Goal: Communication & Community: Answer question/provide support

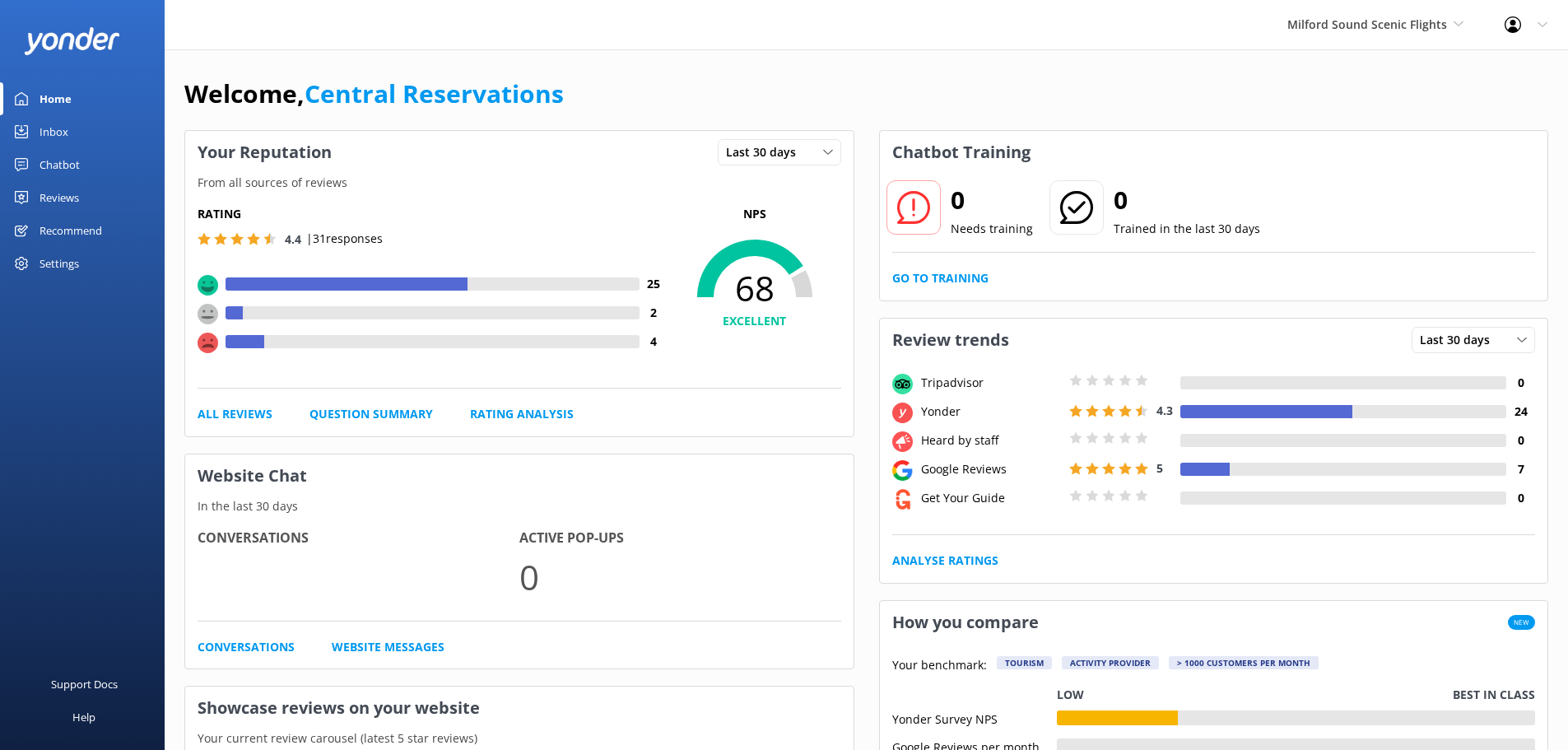
click at [38, 138] on link "Inbox" at bounding box center [82, 131] width 165 height 33
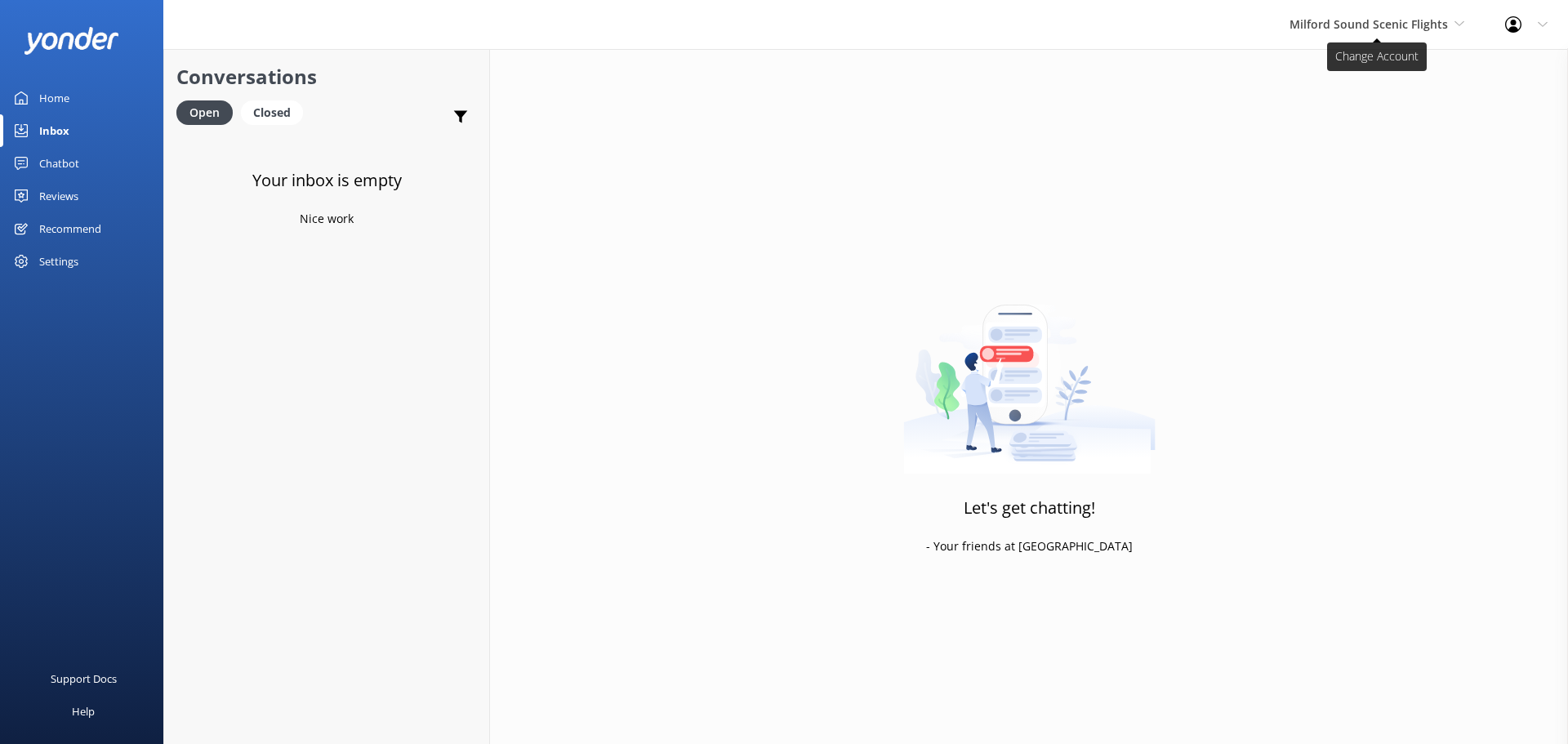
click at [1443, 26] on span "Milford Sound Scenic Flights" at bounding box center [1369, 24] width 159 height 16
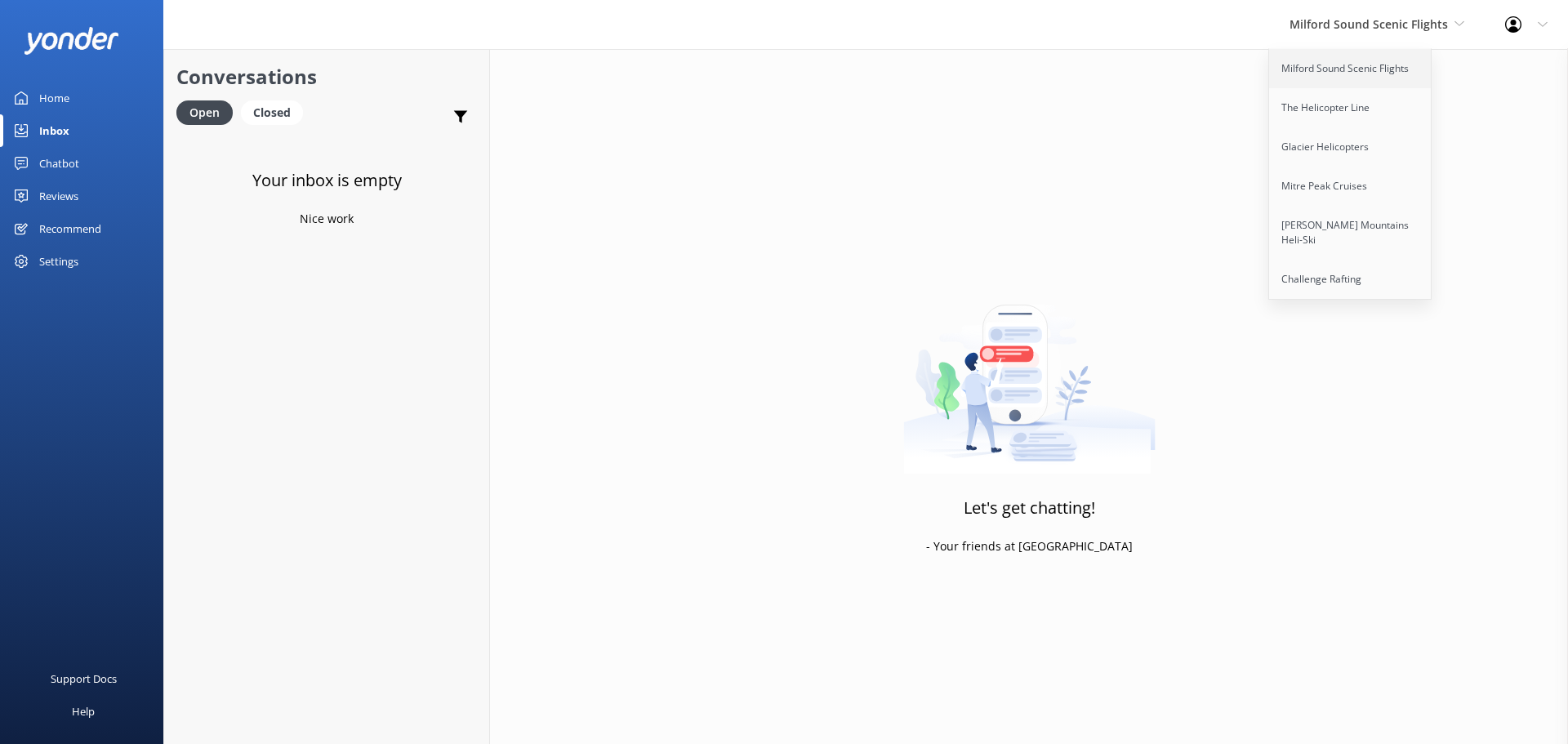
click at [1347, 76] on link "Milford Sound Scenic Flights" at bounding box center [1351, 68] width 164 height 39
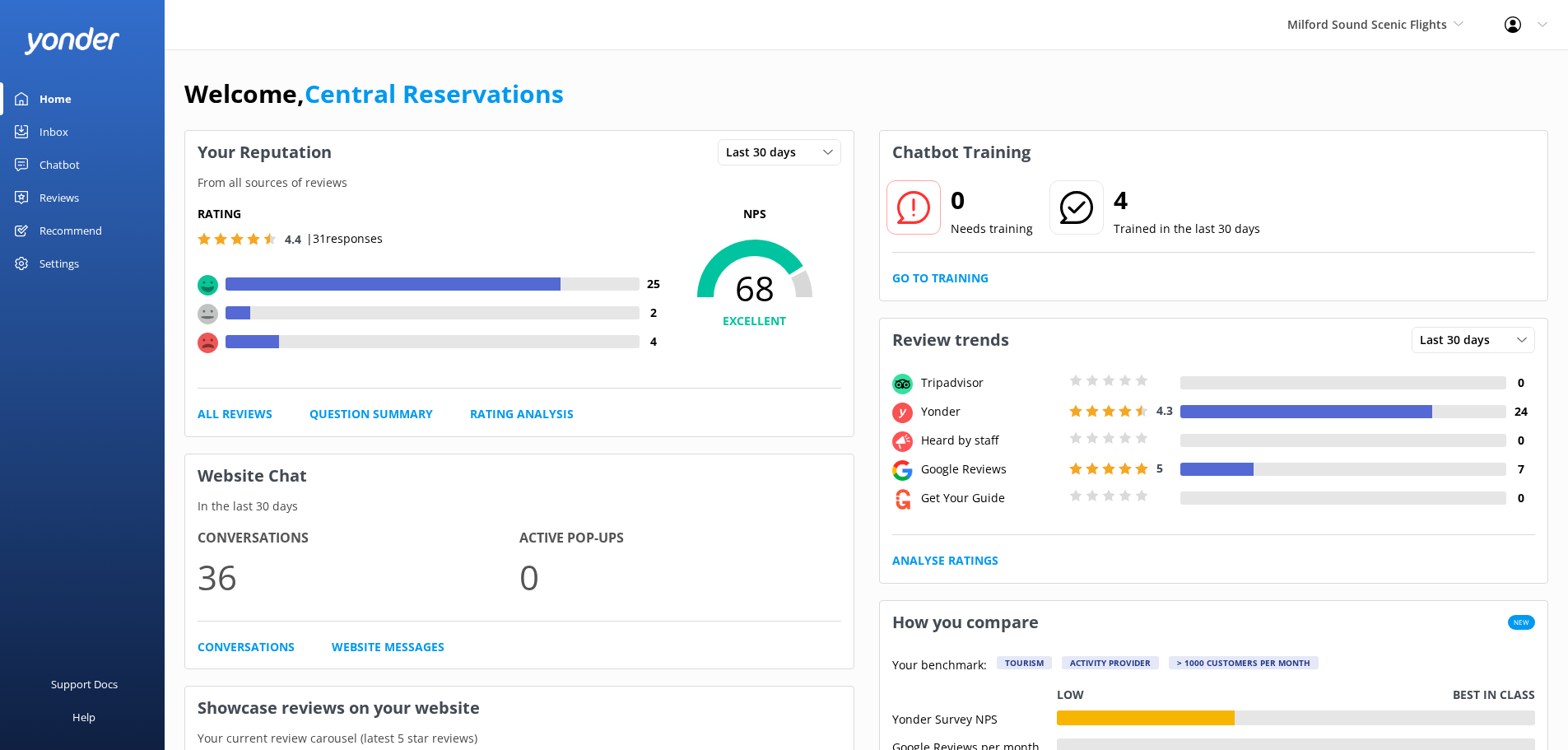
click at [46, 131] on div "Inbox" at bounding box center [54, 131] width 28 height 33
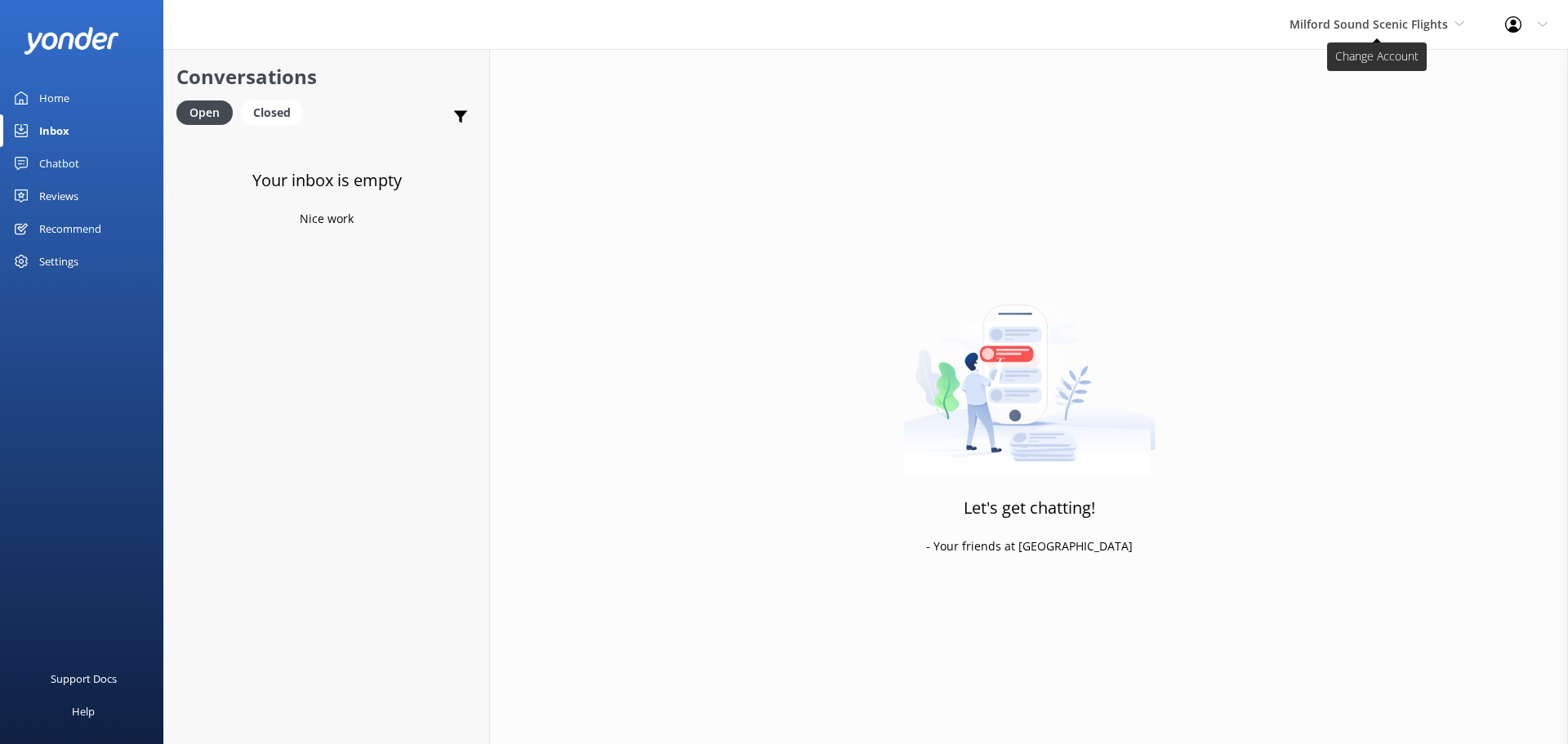
click at [1361, 17] on span "Milford Sound Scenic Flights" at bounding box center [1369, 24] width 159 height 16
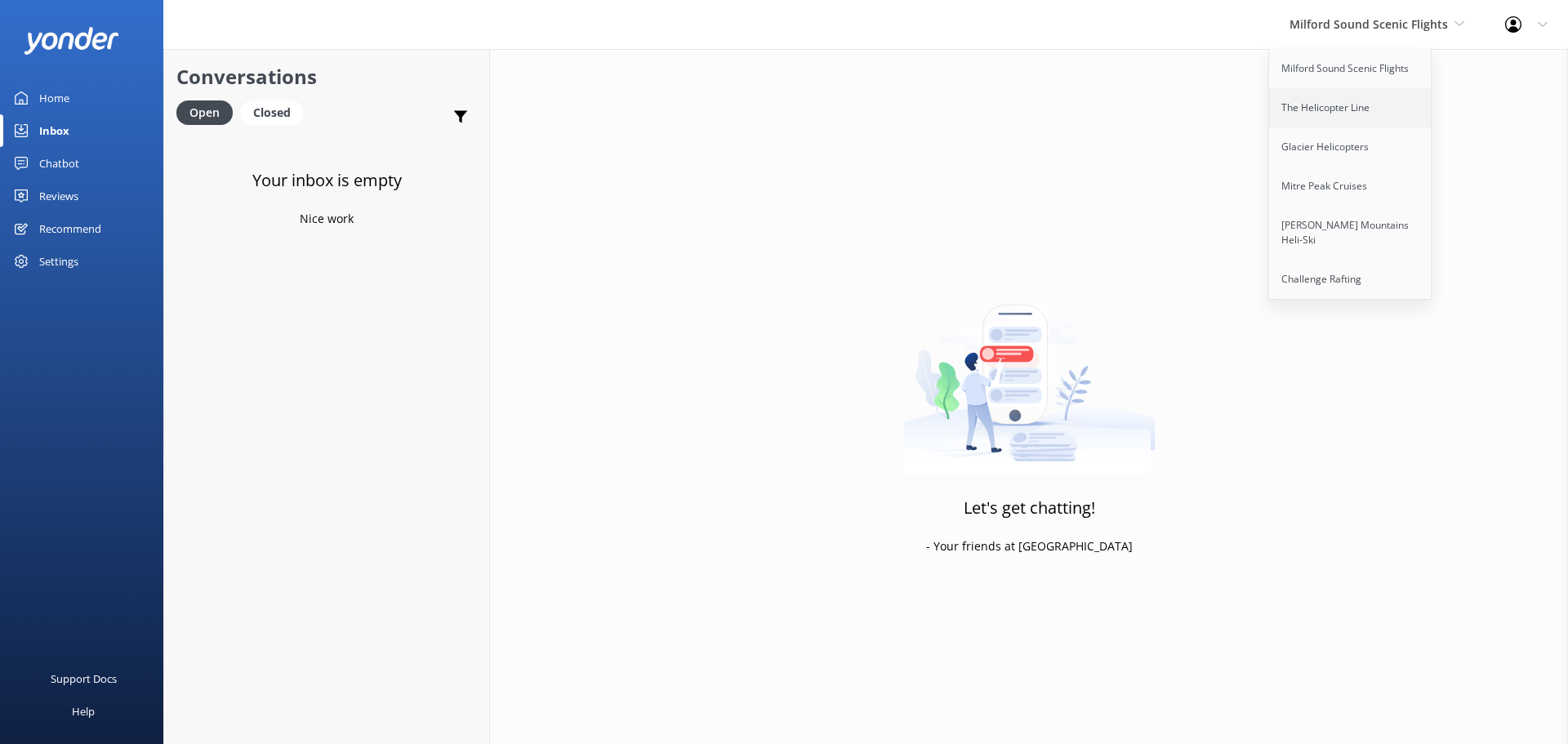
click at [1338, 110] on link "The Helicopter Line" at bounding box center [1351, 107] width 164 height 39
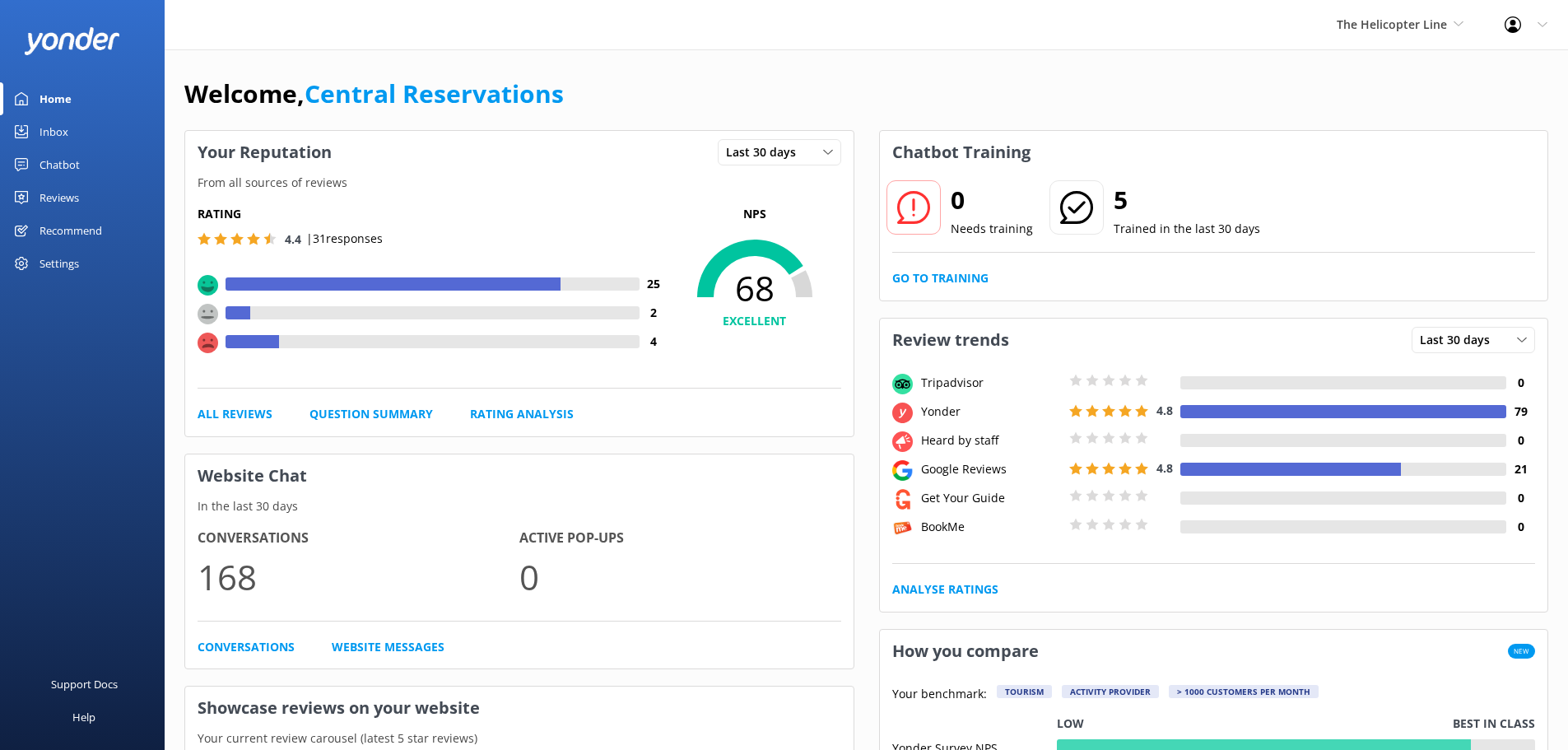
click at [45, 132] on div "Inbox" at bounding box center [54, 131] width 28 height 33
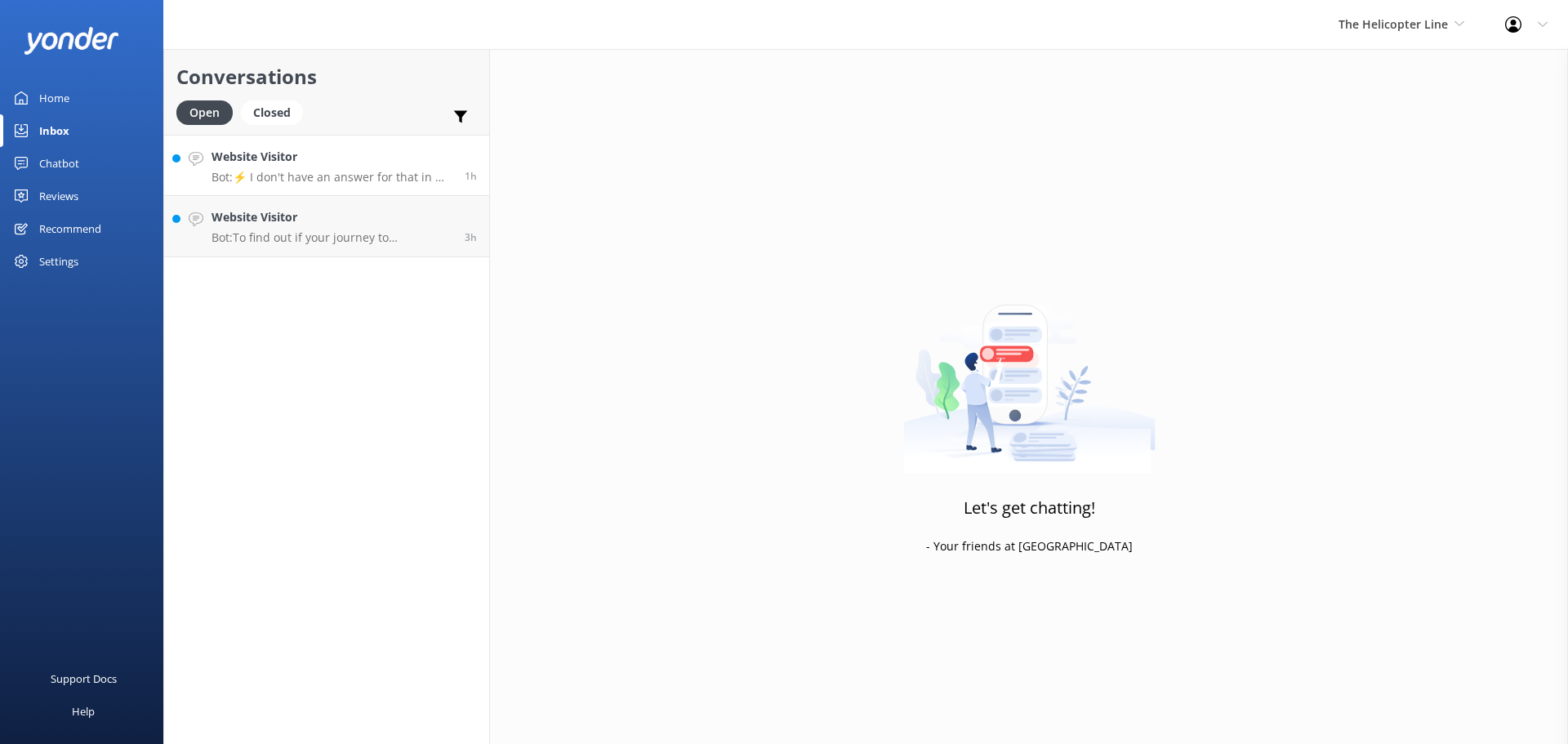
click at [361, 164] on h4 "Website Visitor" at bounding box center [332, 157] width 241 height 18
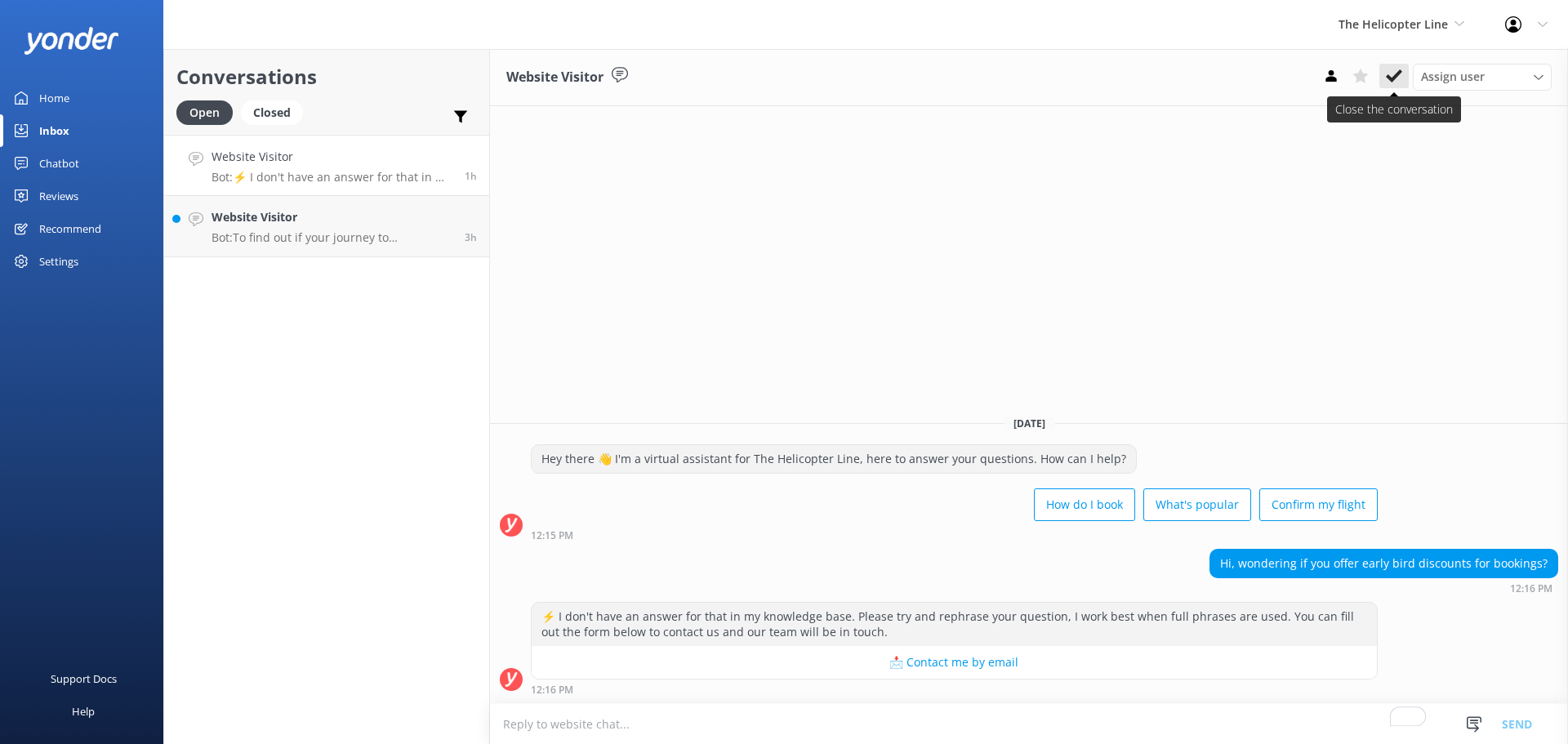
click at [1400, 73] on use at bounding box center [1395, 76] width 17 height 13
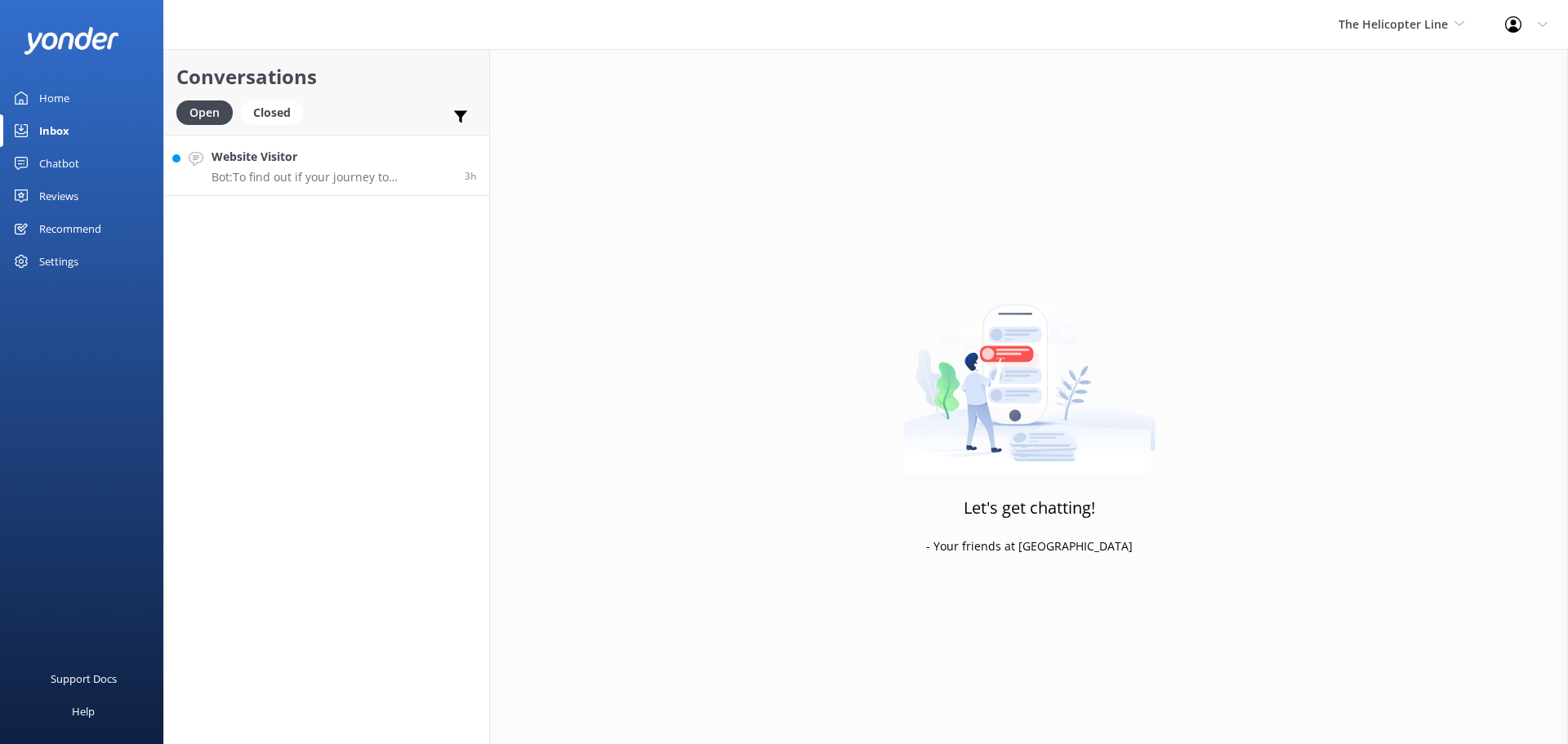
click at [340, 162] on h4 "Website Visitor" at bounding box center [332, 157] width 241 height 18
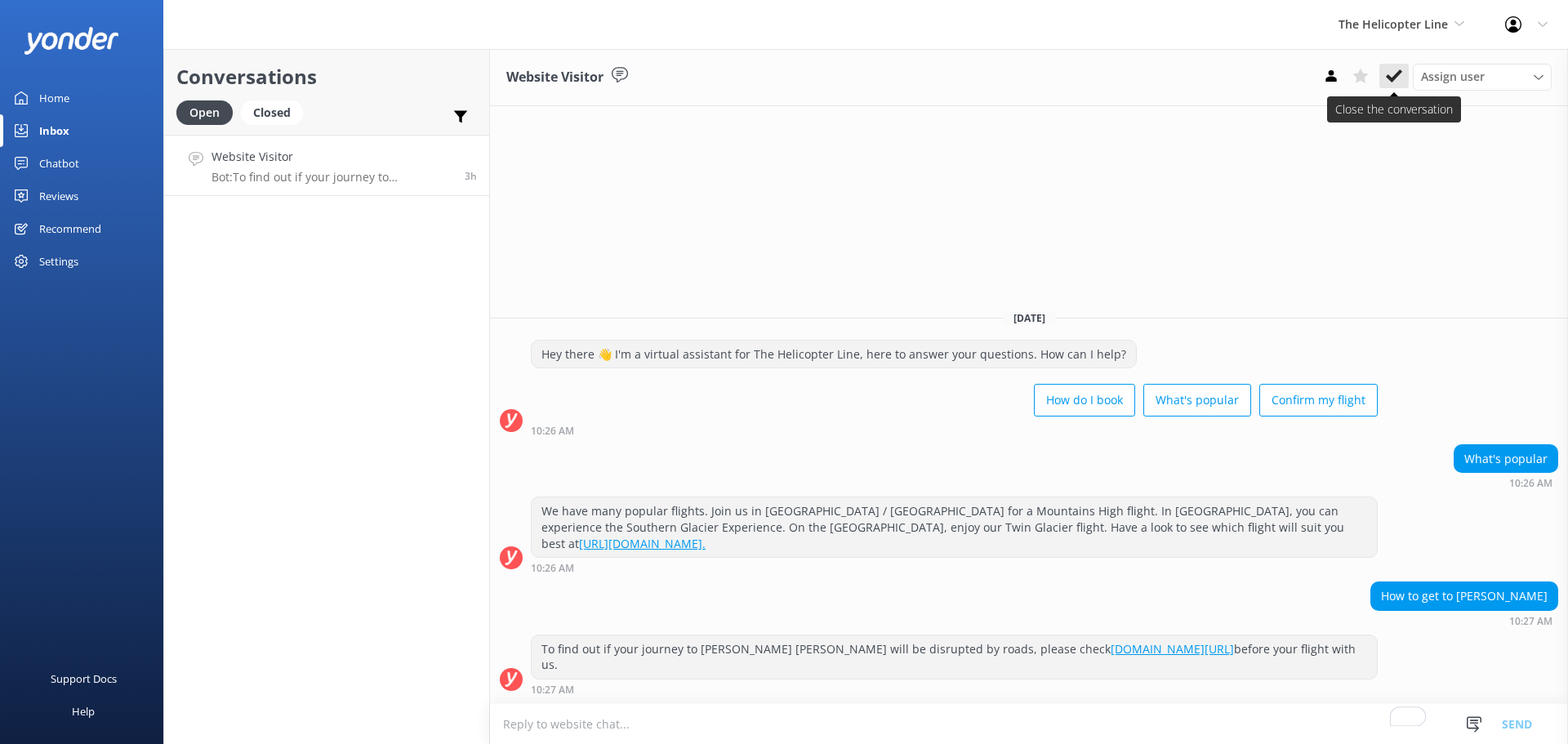
click at [1392, 74] on icon at bounding box center [1395, 76] width 17 height 17
click at [1388, 12] on div "The Helicopter Line Milford Sound Scenic Flights The Helicopter Line Glacier He…" at bounding box center [1401, 24] width 167 height 49
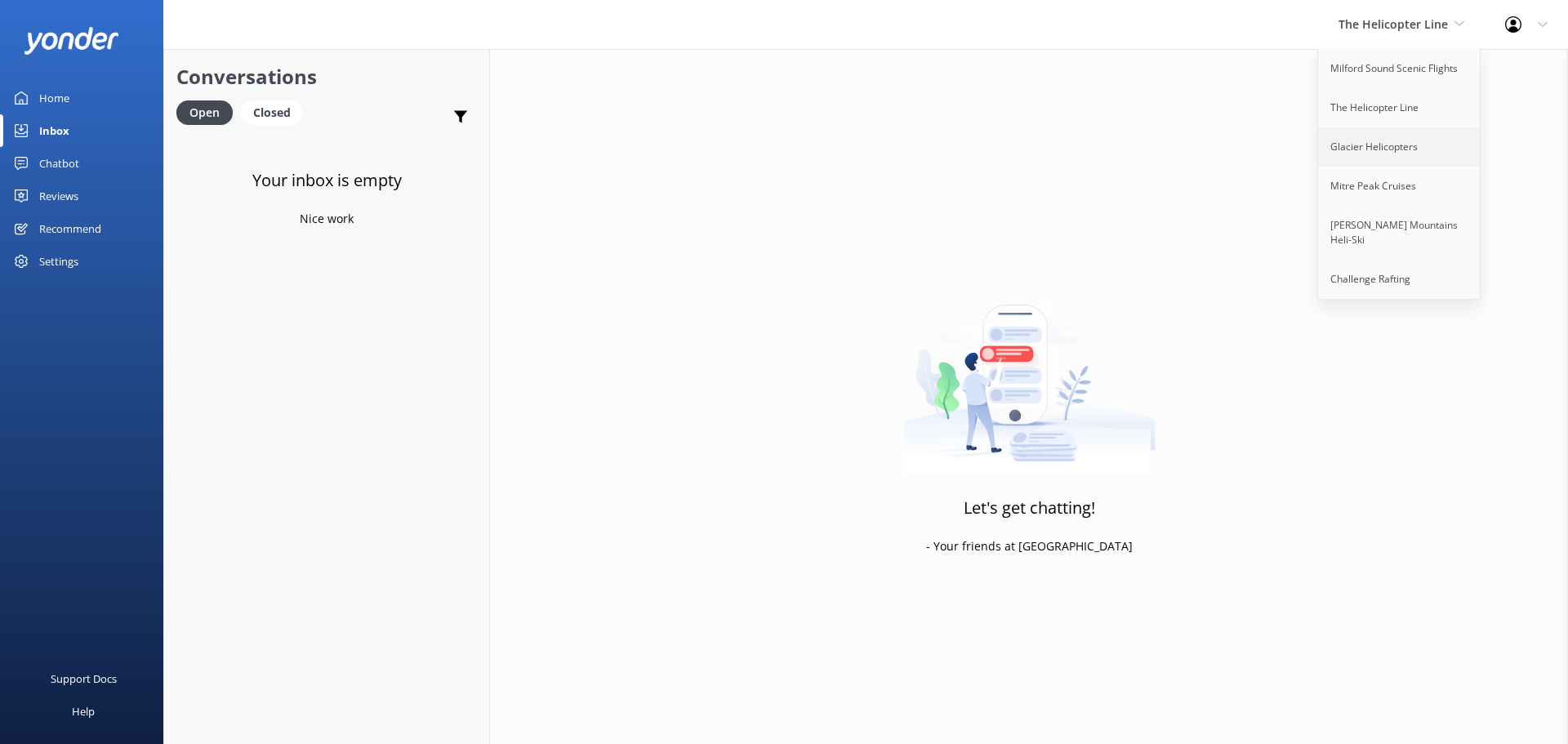
click at [1371, 135] on link "Glacier Helicopters" at bounding box center [1399, 146] width 164 height 39
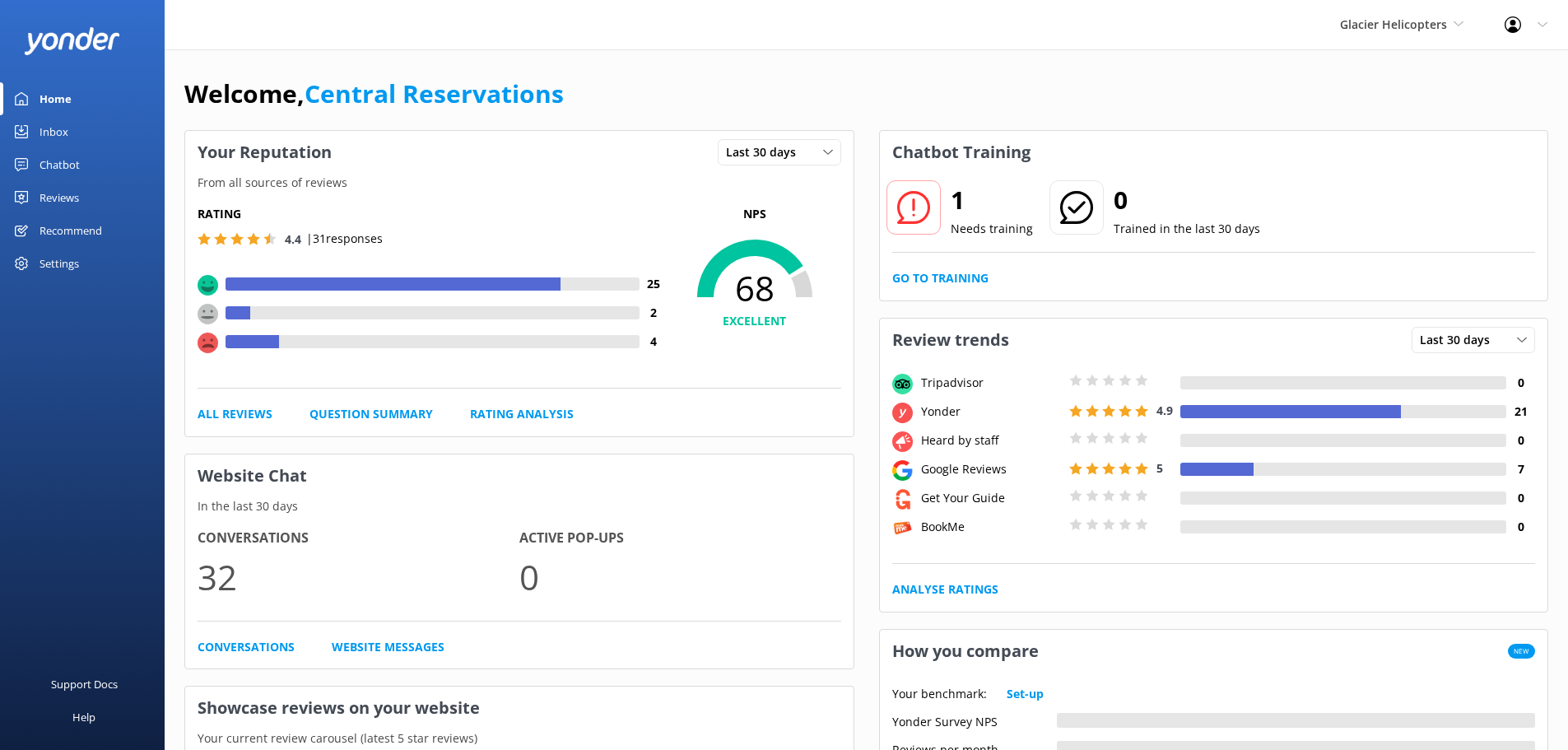
click at [72, 127] on link "Inbox" at bounding box center [82, 131] width 165 height 33
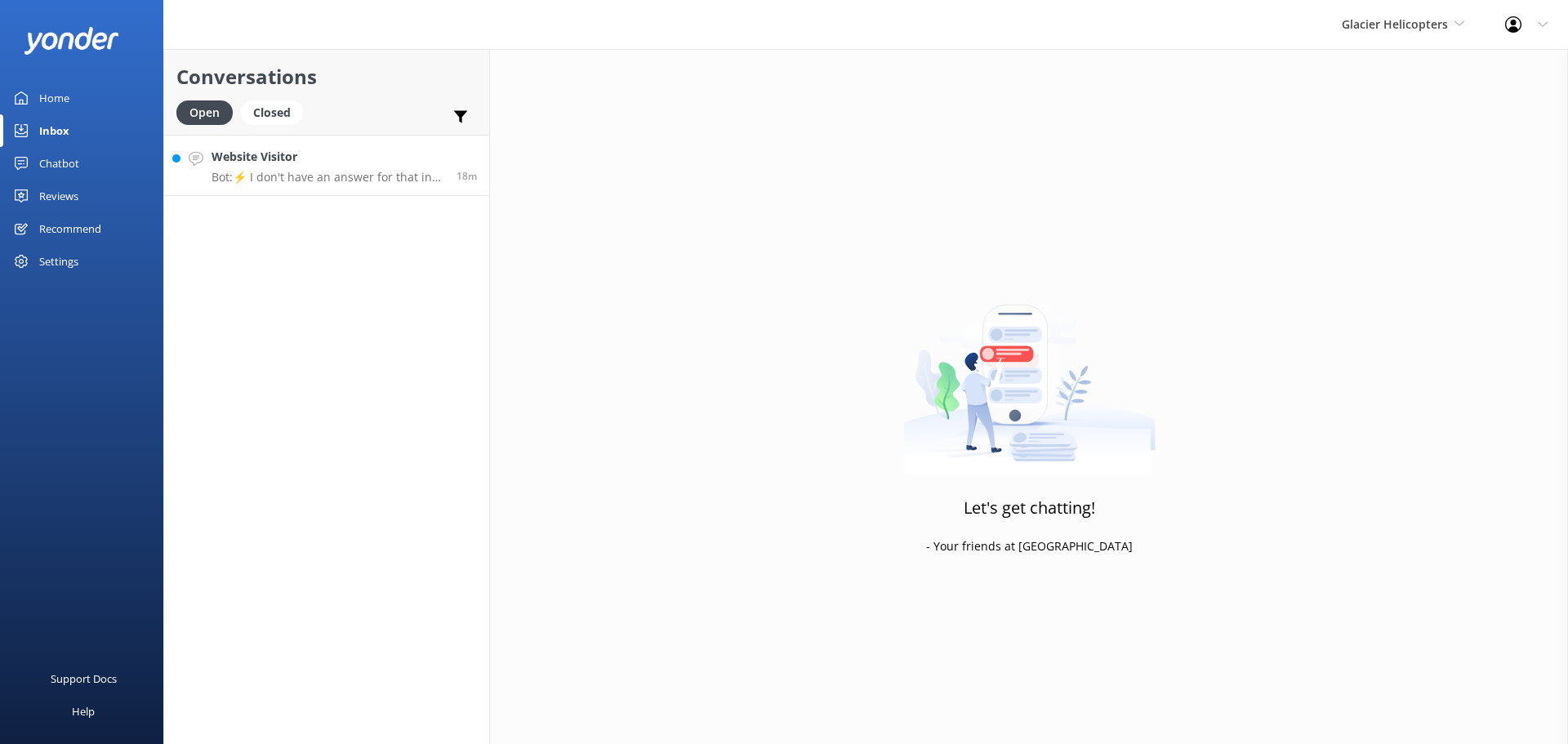
click at [372, 151] on h4 "Website Visitor" at bounding box center [328, 157] width 232 height 18
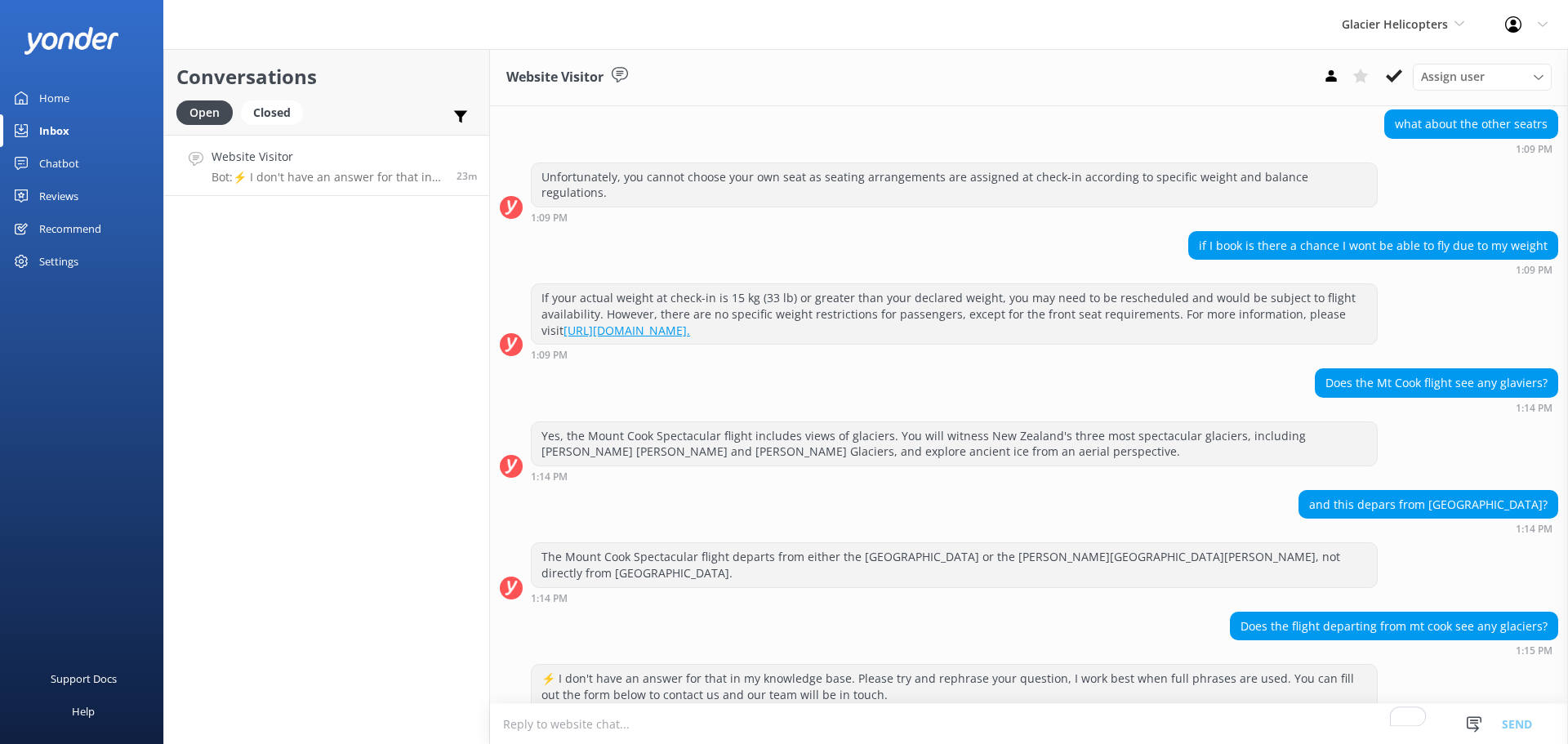
scroll to position [296, 0]
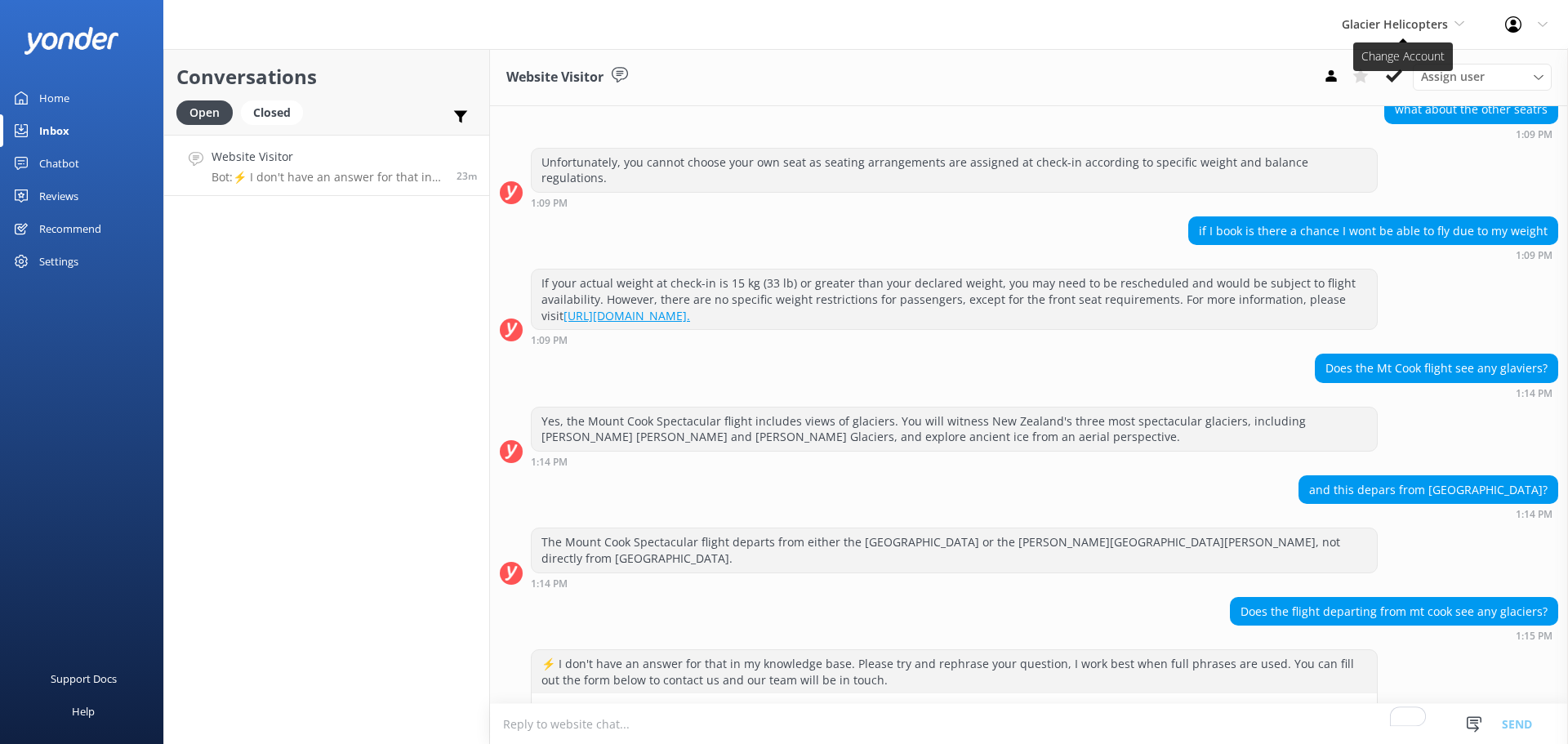
click at [1422, 22] on span "Glacier Helicopters" at bounding box center [1395, 24] width 106 height 16
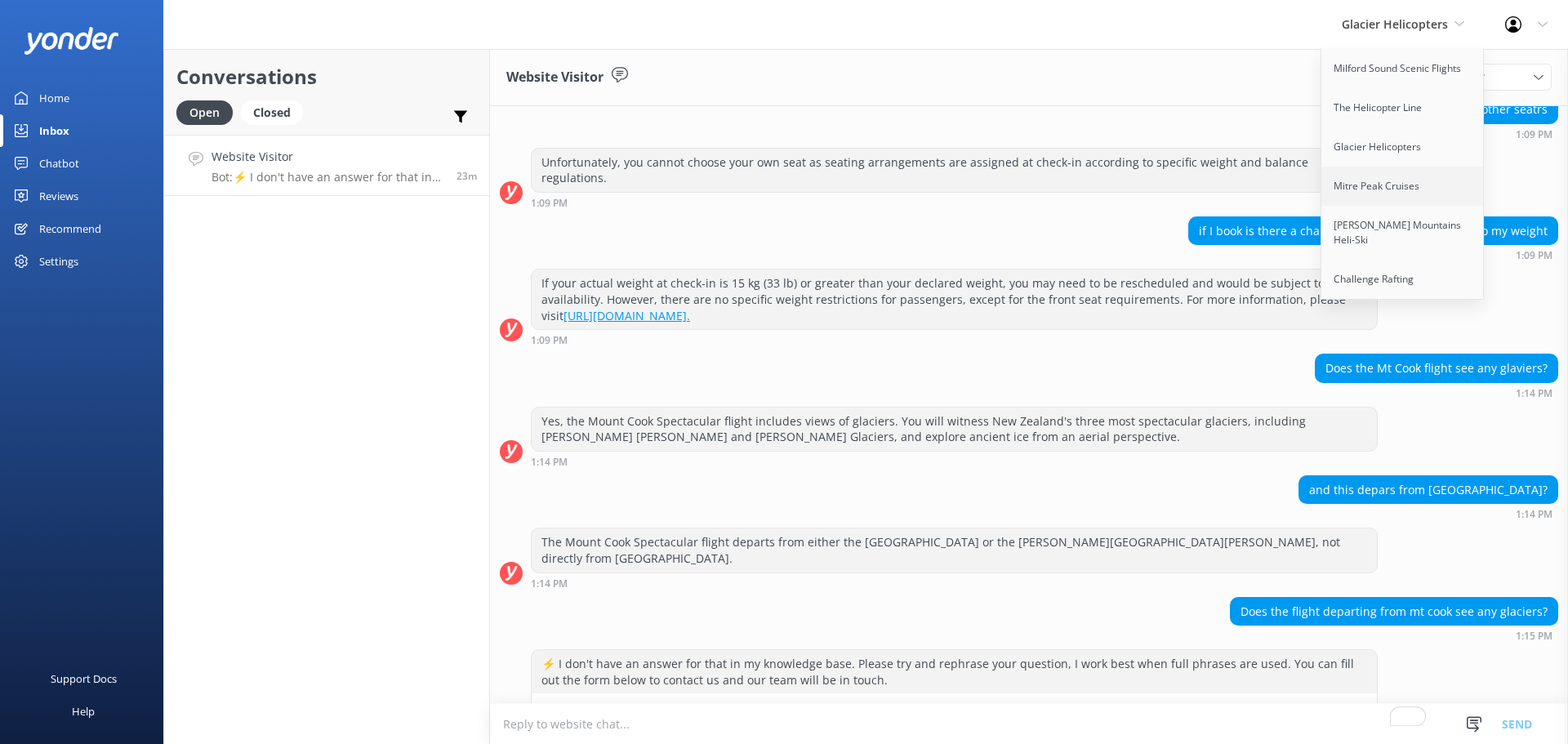
click at [1380, 188] on link "Mitre Peak Cruises" at bounding box center [1403, 186] width 164 height 39
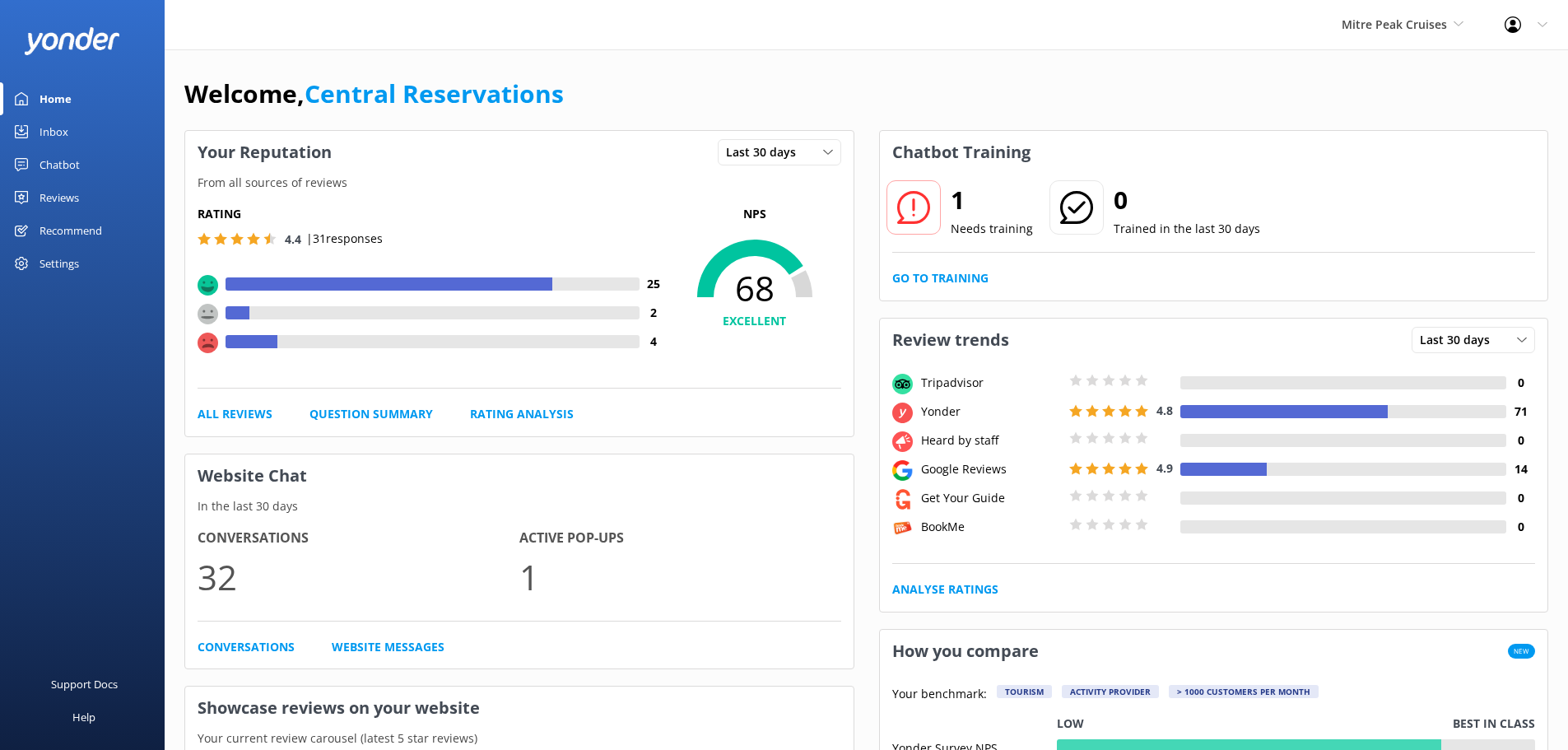
click at [81, 132] on link "Inbox" at bounding box center [82, 131] width 165 height 33
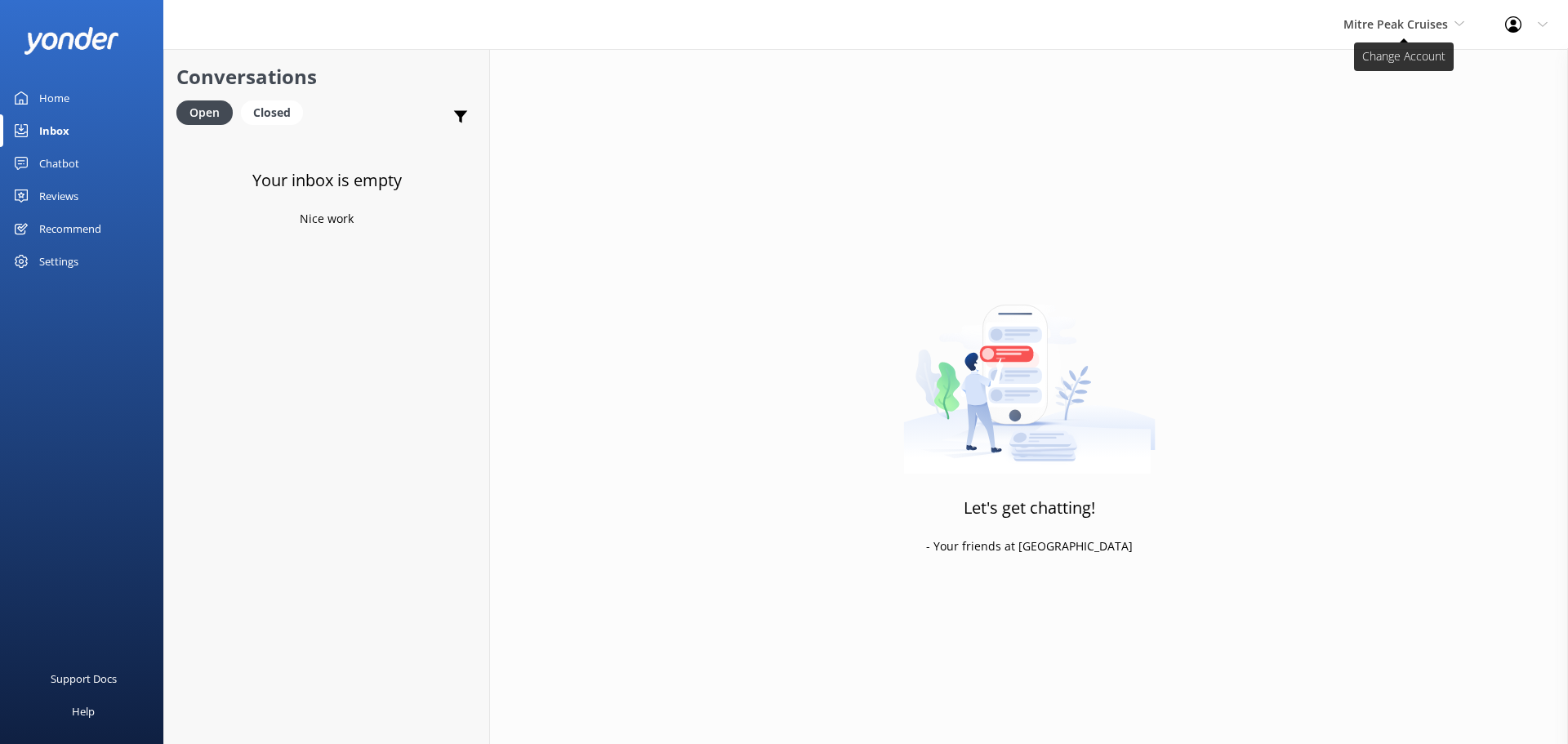
click at [1375, 26] on span "Mitre Peak Cruises" at bounding box center [1396, 24] width 105 height 16
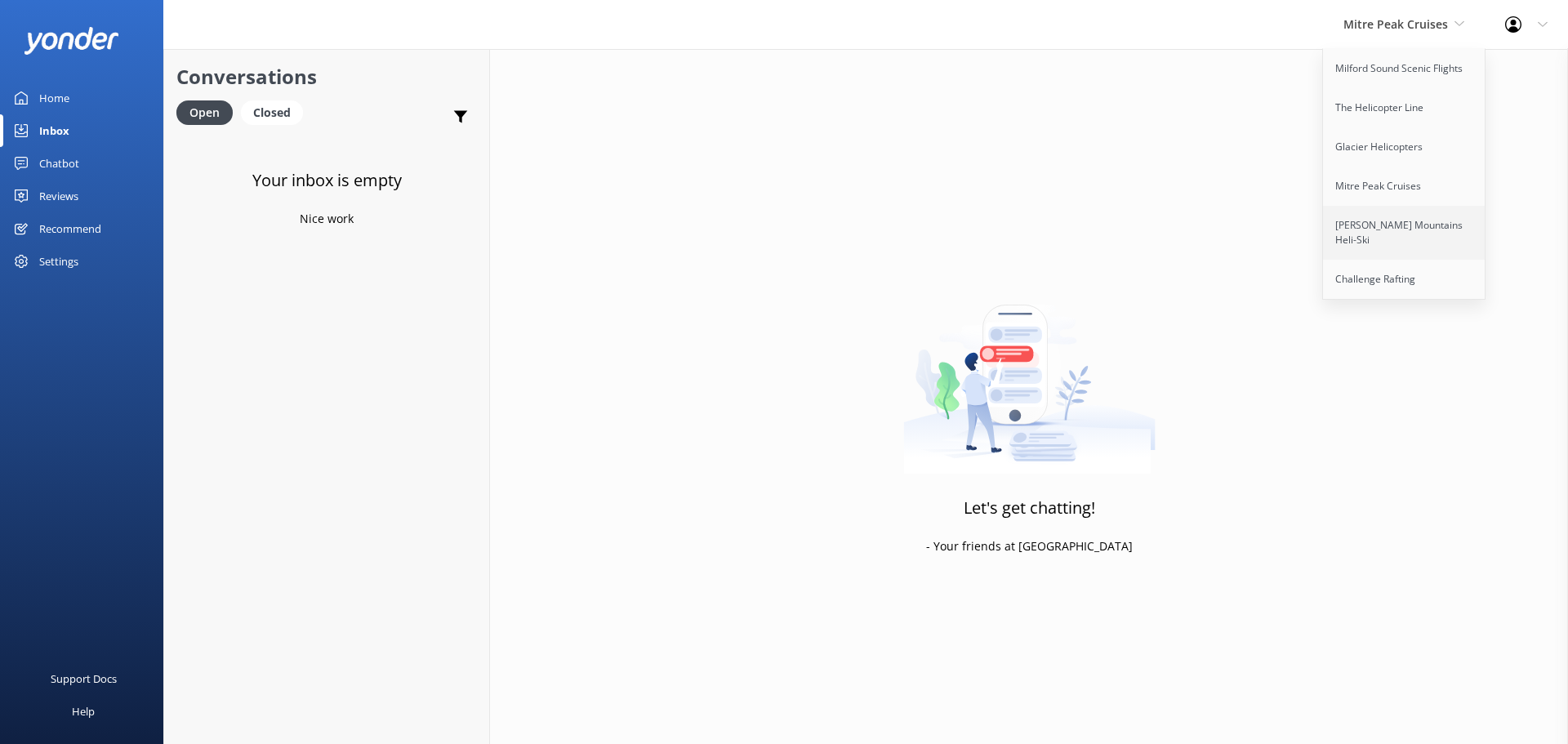
click at [1431, 231] on link "[PERSON_NAME] Mountains Heli-Ski" at bounding box center [1404, 232] width 164 height 54
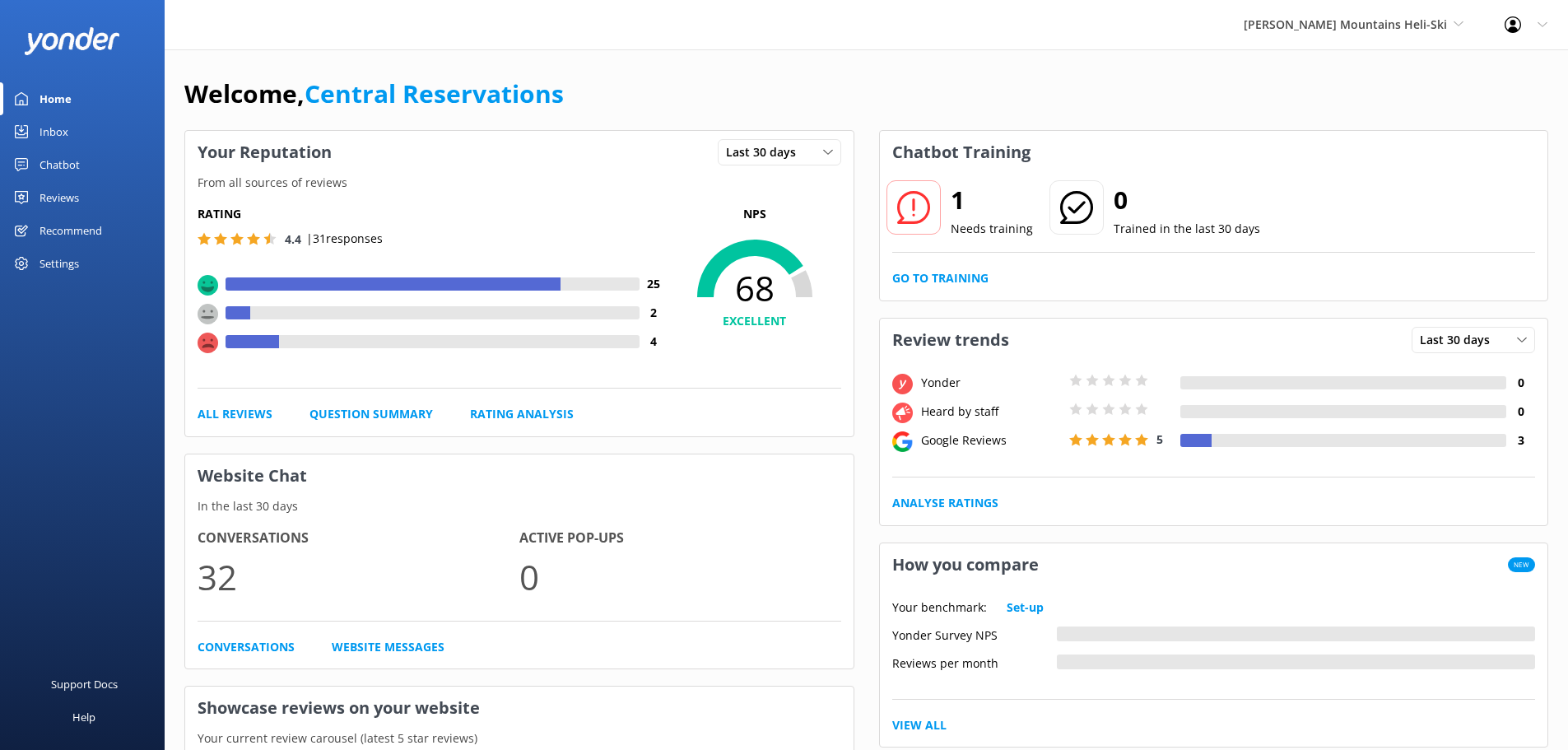
click at [63, 128] on div "Inbox" at bounding box center [54, 131] width 28 height 33
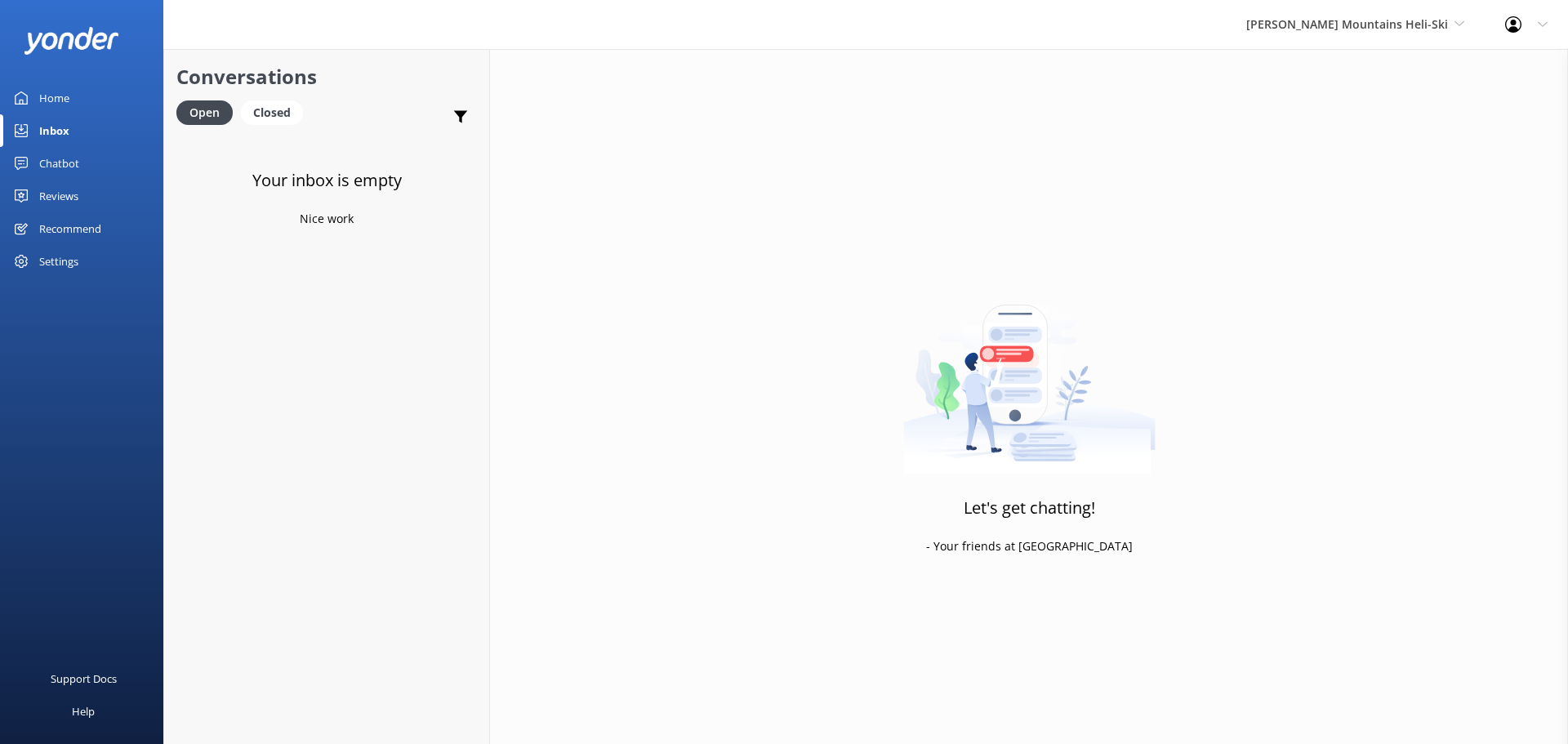
click at [1391, 46] on div "Harris Mountains Heli-Ski Milford Sound Scenic Flights The Helicopter Line Glac…" at bounding box center [1356, 24] width 259 height 49
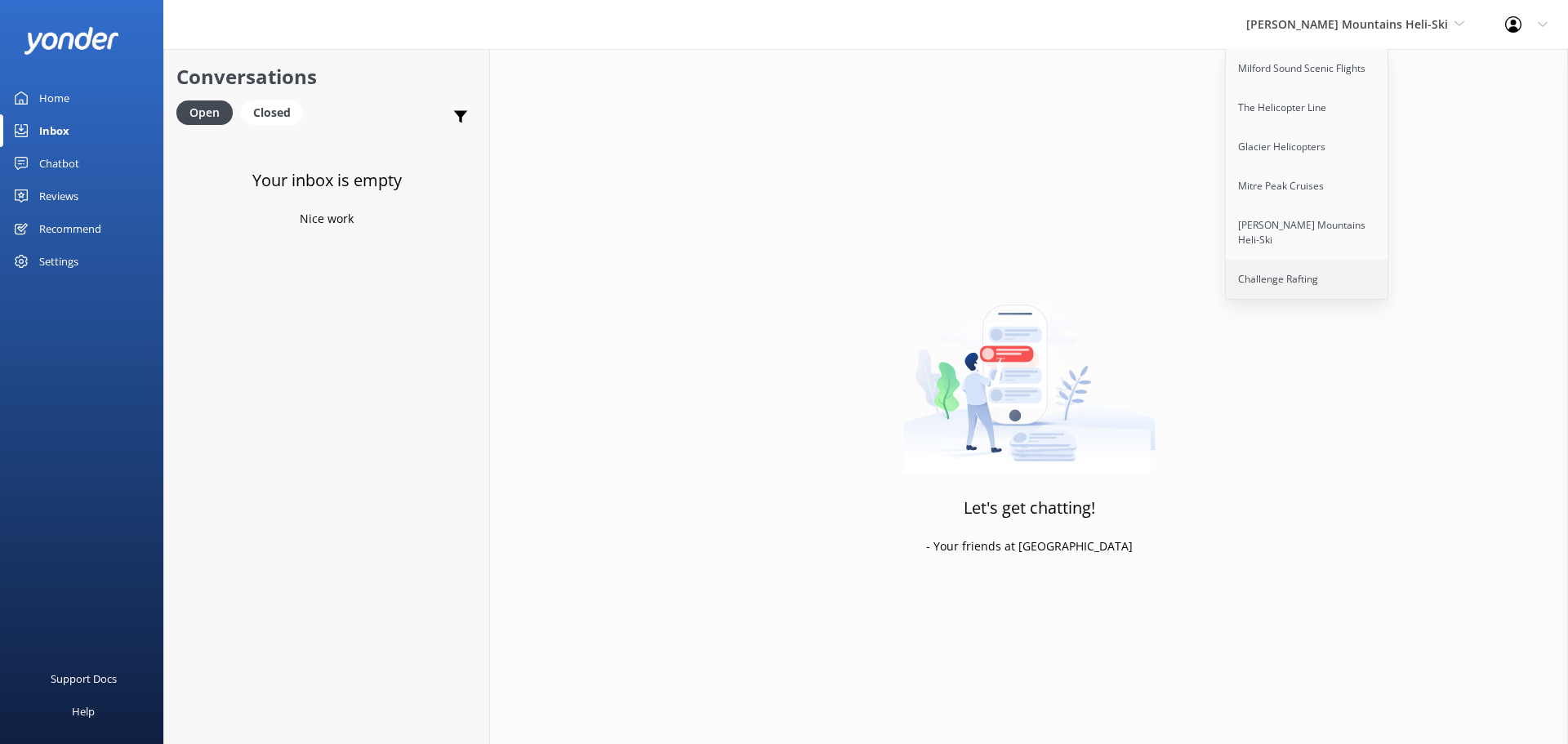
click at [1350, 264] on link "Challenge Rafting" at bounding box center [1307, 279] width 164 height 39
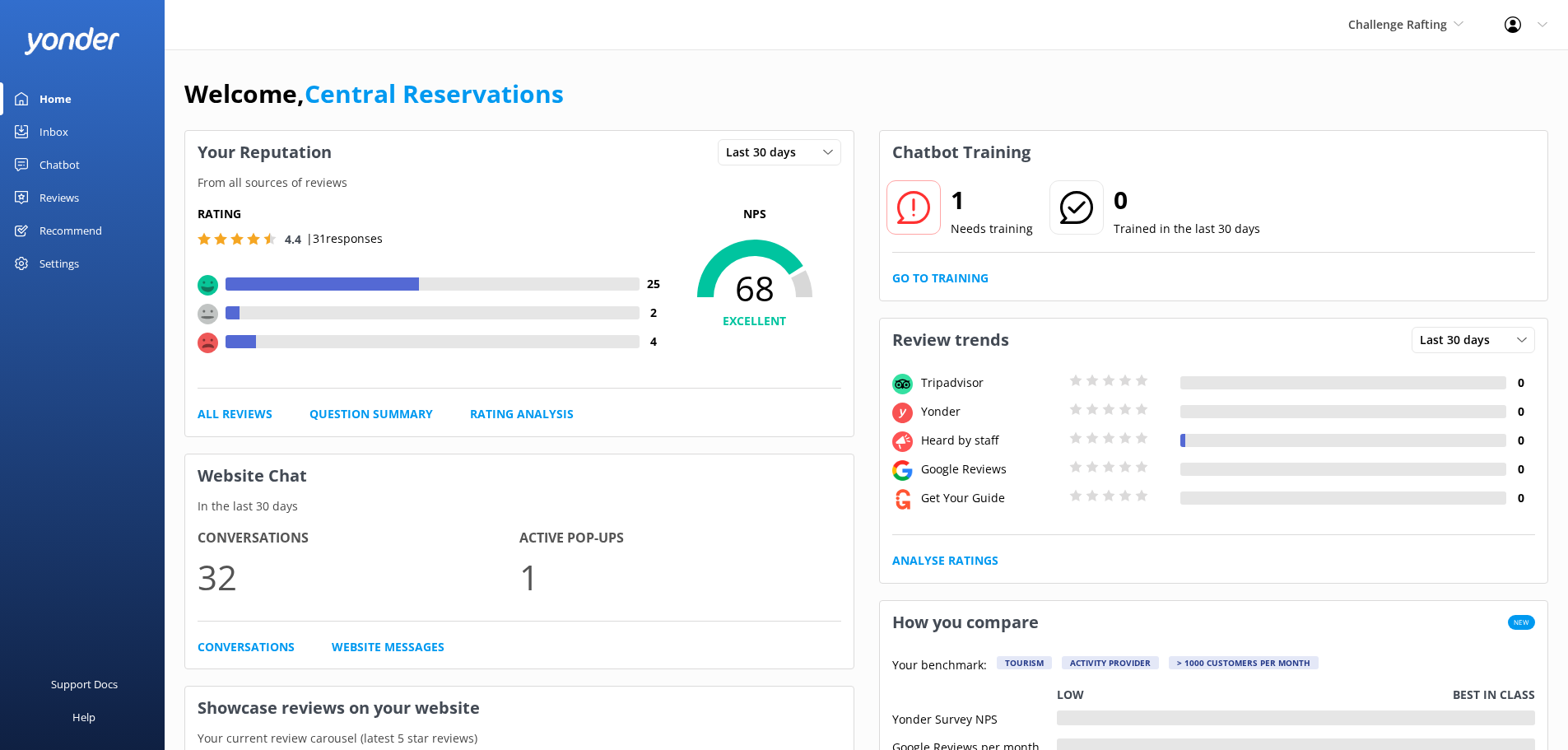
click at [78, 165] on div "Chatbot" at bounding box center [59, 164] width 40 height 33
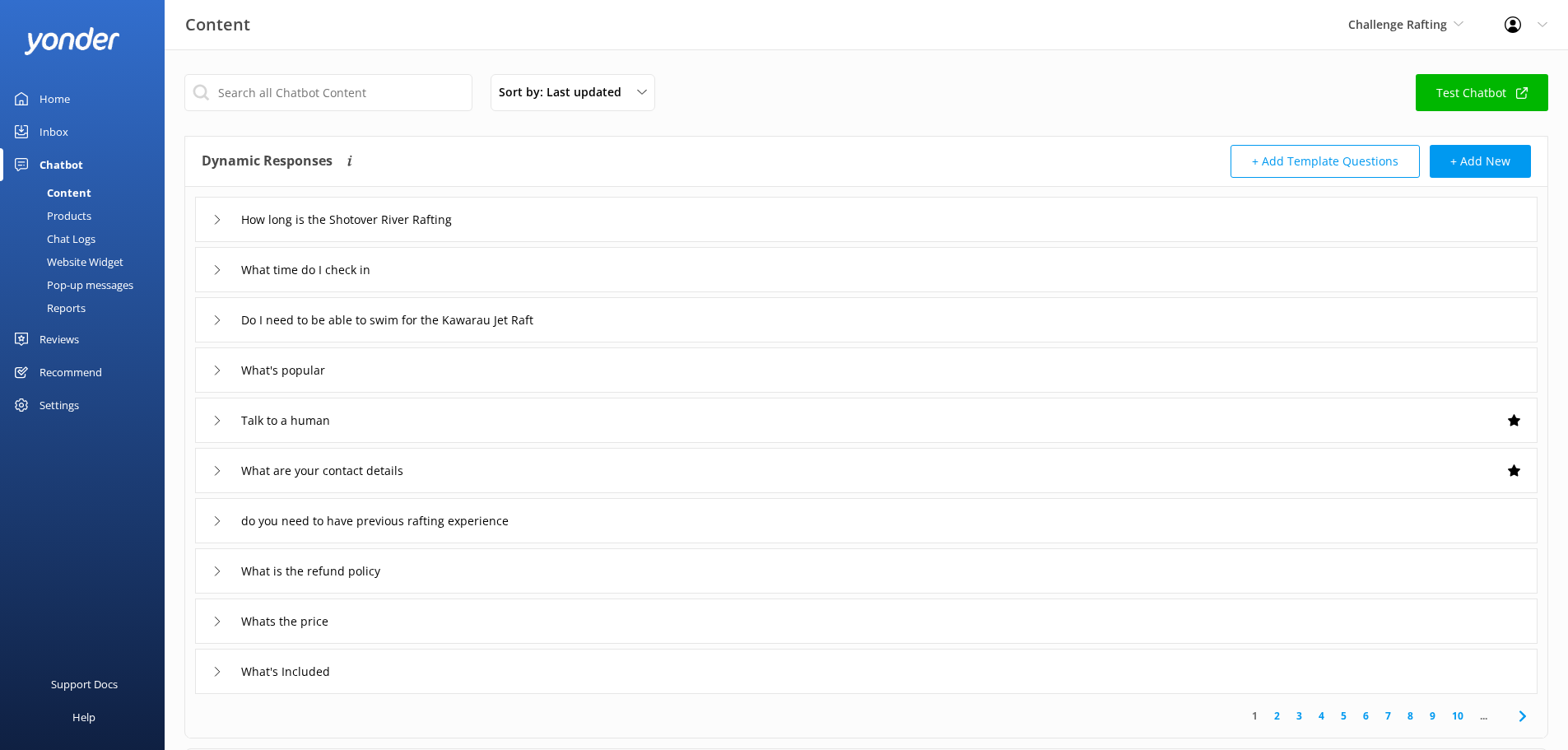
click at [64, 138] on div "Inbox" at bounding box center [54, 131] width 28 height 33
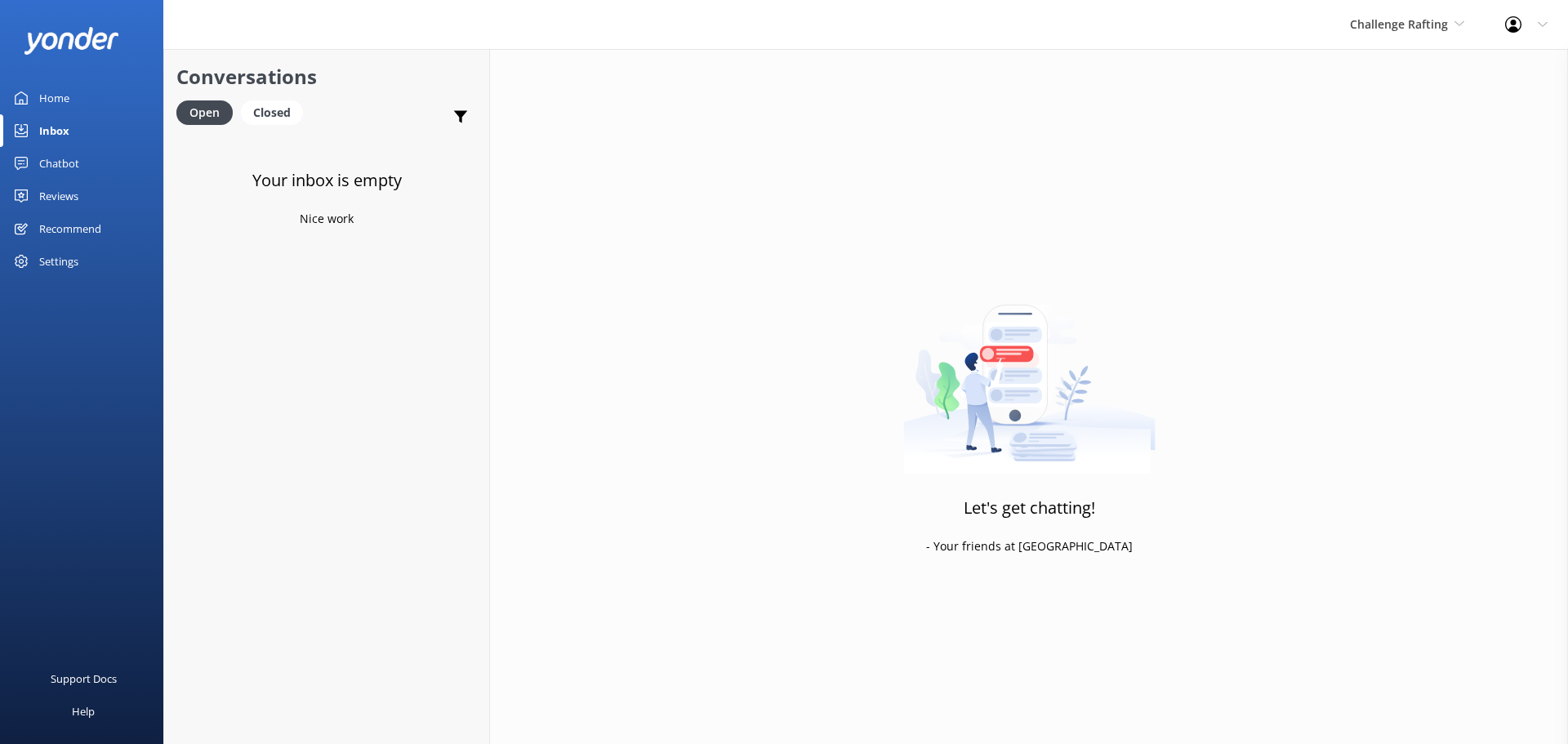
click at [1408, 35] on div "Challenge Rafting Milford Sound Scenic Flights The Helicopter Line Glacier Heli…" at bounding box center [1407, 24] width 155 height 49
click at [1399, 135] on link "Glacier Helicopters" at bounding box center [1411, 146] width 164 height 39
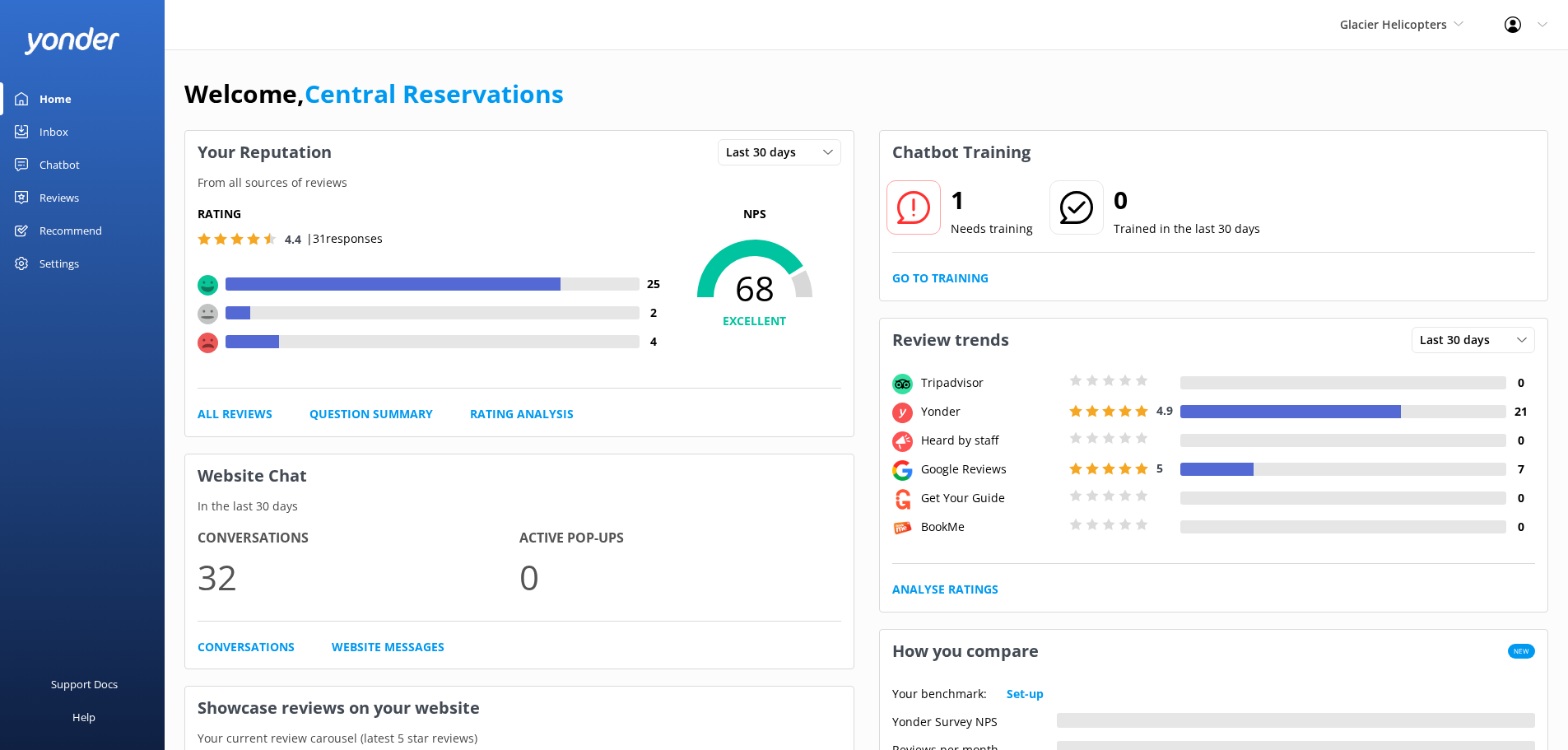
click at [66, 128] on div "Inbox" at bounding box center [54, 131] width 28 height 33
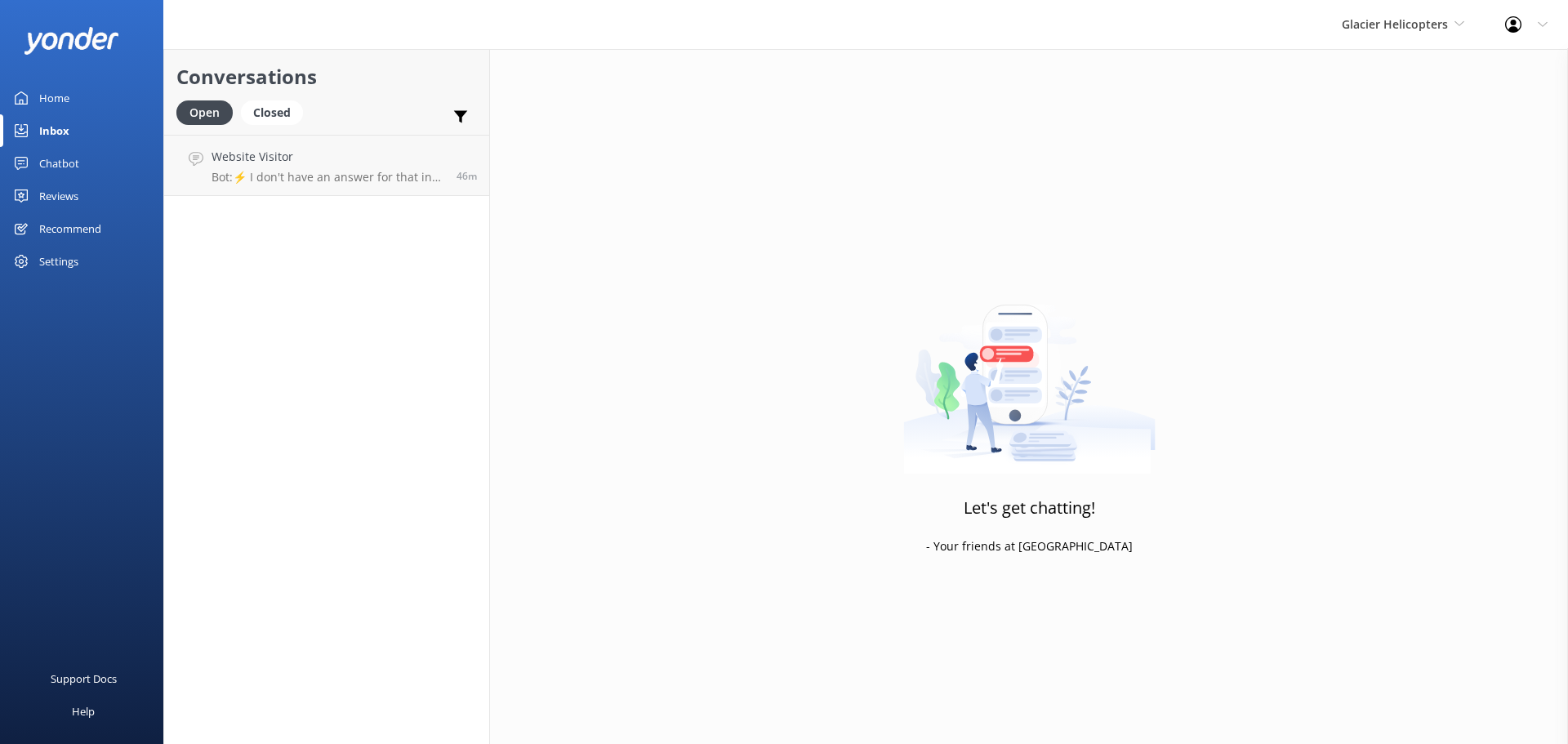
click at [1522, 224] on div "Let's get chatting! - Your friends at Yonder" at bounding box center [1028, 421] width 1078 height 744
click at [281, 166] on h4 "Website Visitor" at bounding box center [328, 157] width 232 height 18
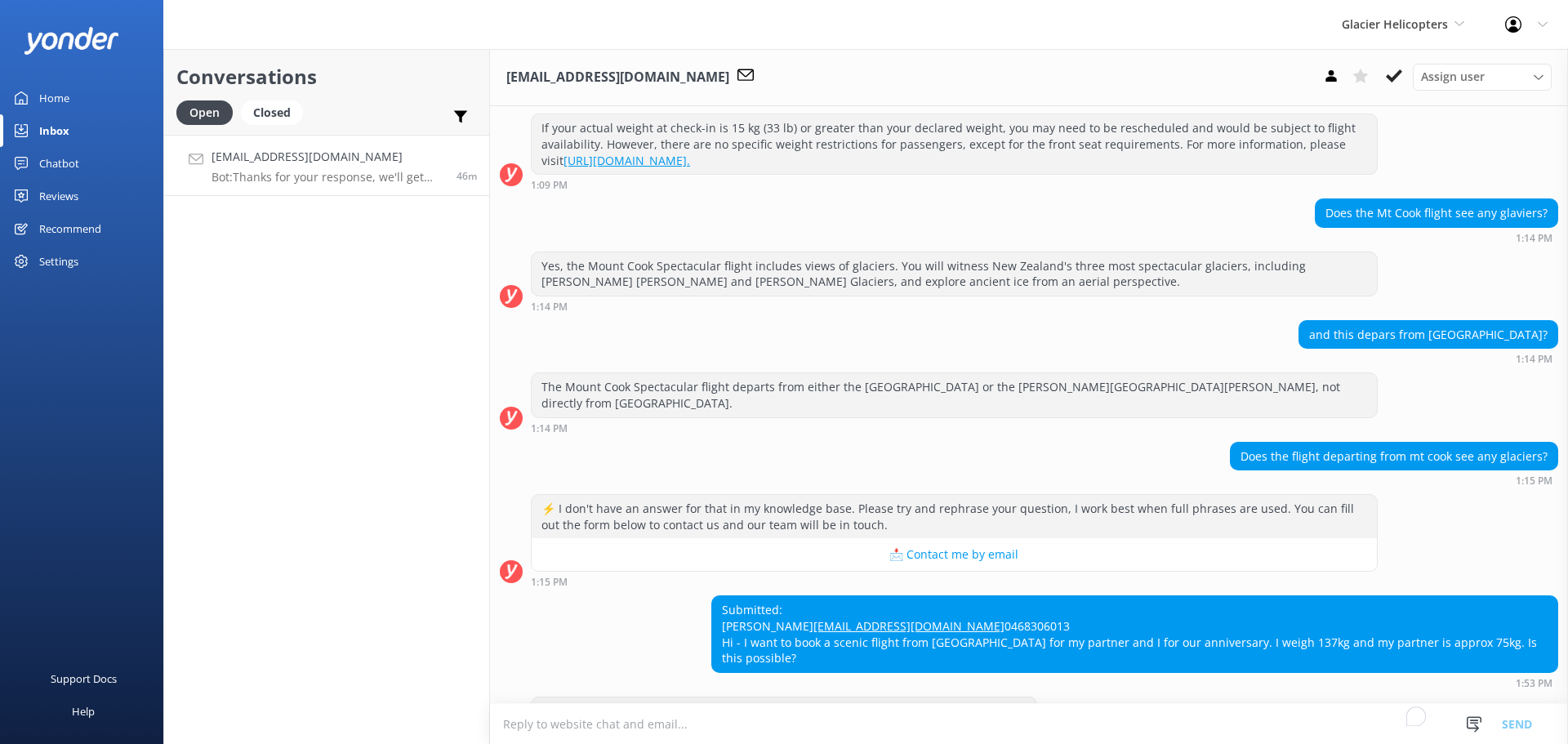
scroll to position [466, 0]
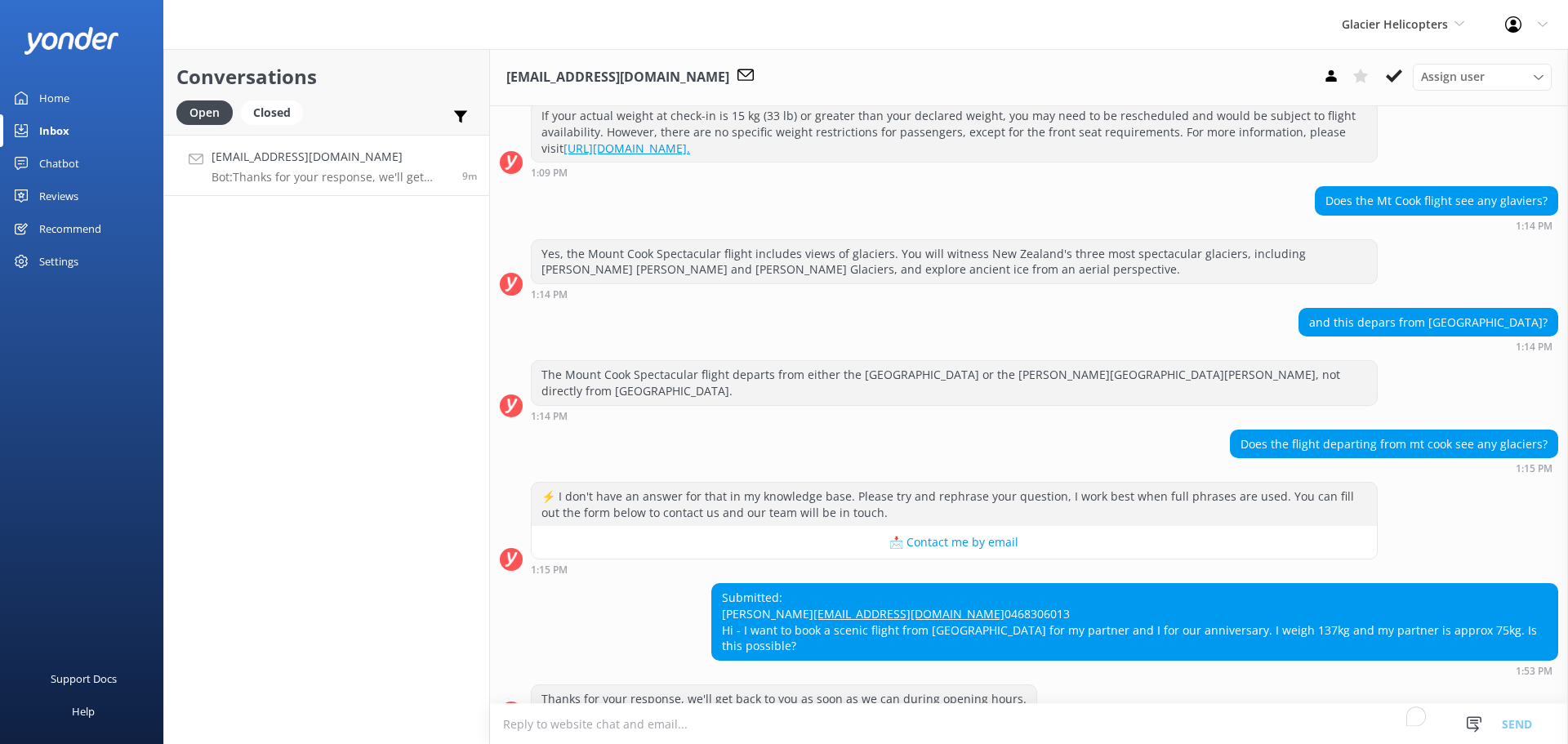
scroll to position [466, 0]
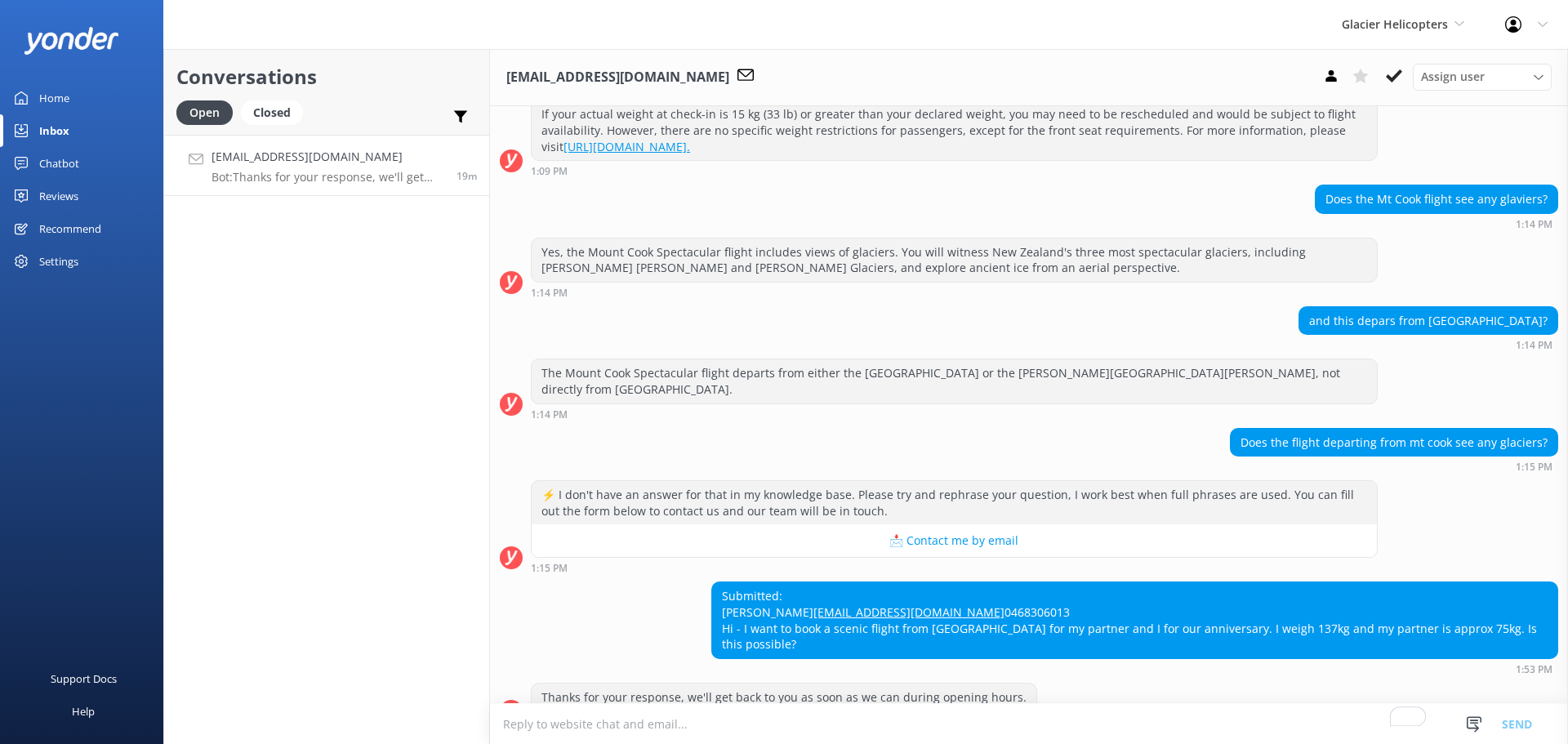
drag, startPoint x: 233, startPoint y: 289, endPoint x: 261, endPoint y: 301, distance: 30.5
click at [233, 289] on div "Conversations Open Closed Important Assigned to me Unassigned [EMAIL_ADDRESS][D…" at bounding box center [327, 396] width 327 height 695
click at [1207, 705] on textarea "To enrich screen reader interactions, please activate Accessibility in Grammarl…" at bounding box center [1028, 724] width 1078 height 40
click at [325, 272] on div "Conversations Open Closed Important Assigned to me Unassigned [EMAIL_ADDRESS][D…" at bounding box center [327, 396] width 327 height 695
click at [604, 719] on textarea "To enrich screen reader interactions, please activate Accessibility in Grammarl…" at bounding box center [1028, 724] width 1078 height 40
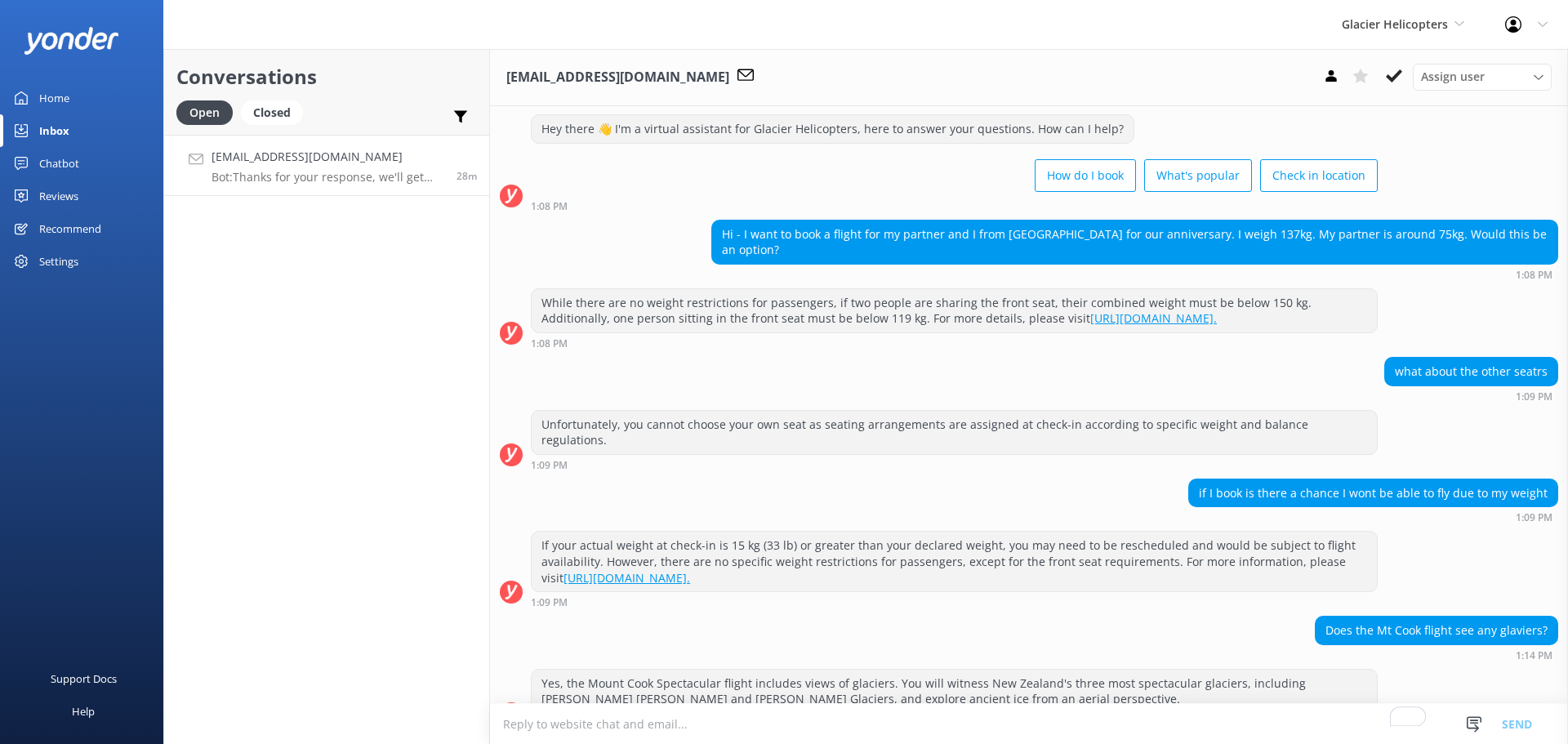
scroll to position [0, 0]
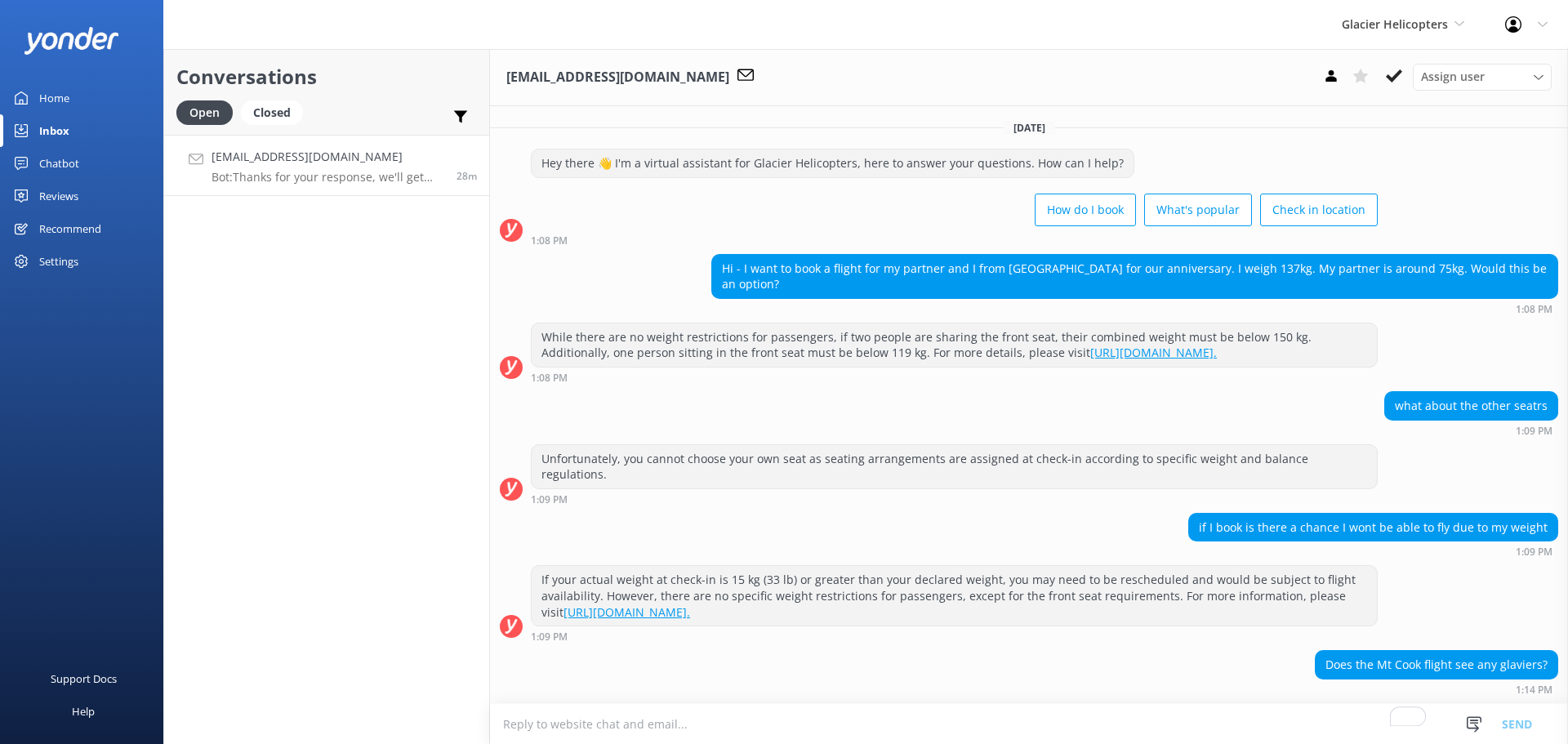
click at [1456, 12] on div "Glacier Helicopters Milford Sound Scenic Flights The Helicopter Line Glacier He…" at bounding box center [1403, 24] width 164 height 49
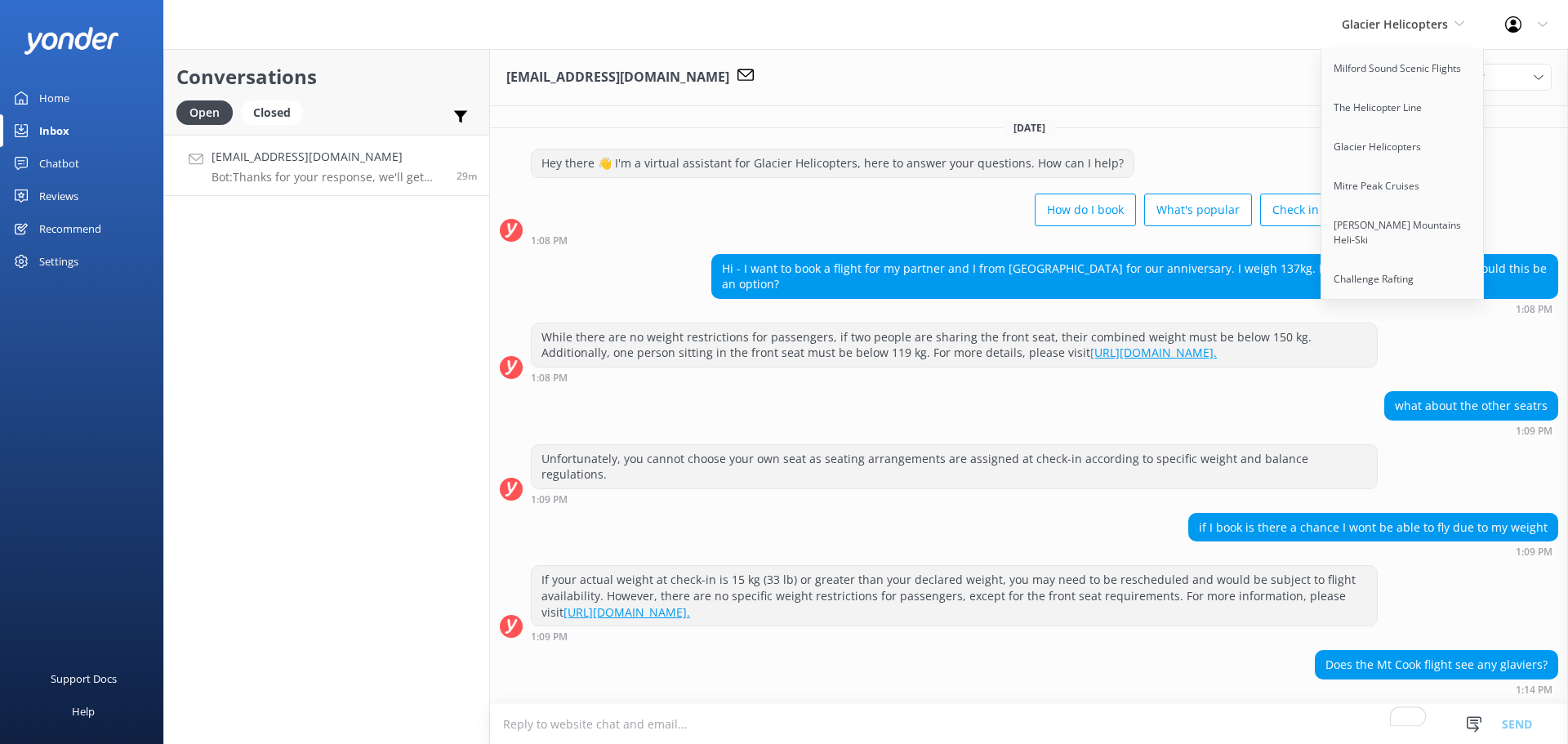
click at [843, 221] on div "How do I book What's popular Check in location" at bounding box center [955, 211] width 847 height 46
click at [639, 218] on div "How do I book What's popular Check in location" at bounding box center [955, 211] width 847 height 46
click at [422, 688] on div "Conversations Open Closed Important Assigned to me Unassigned jewellc@outlook.c…" at bounding box center [327, 396] width 327 height 695
click at [301, 379] on div "Conversations Open Closed Important Assigned to me Unassigned jewellc@outlook.c…" at bounding box center [327, 396] width 327 height 695
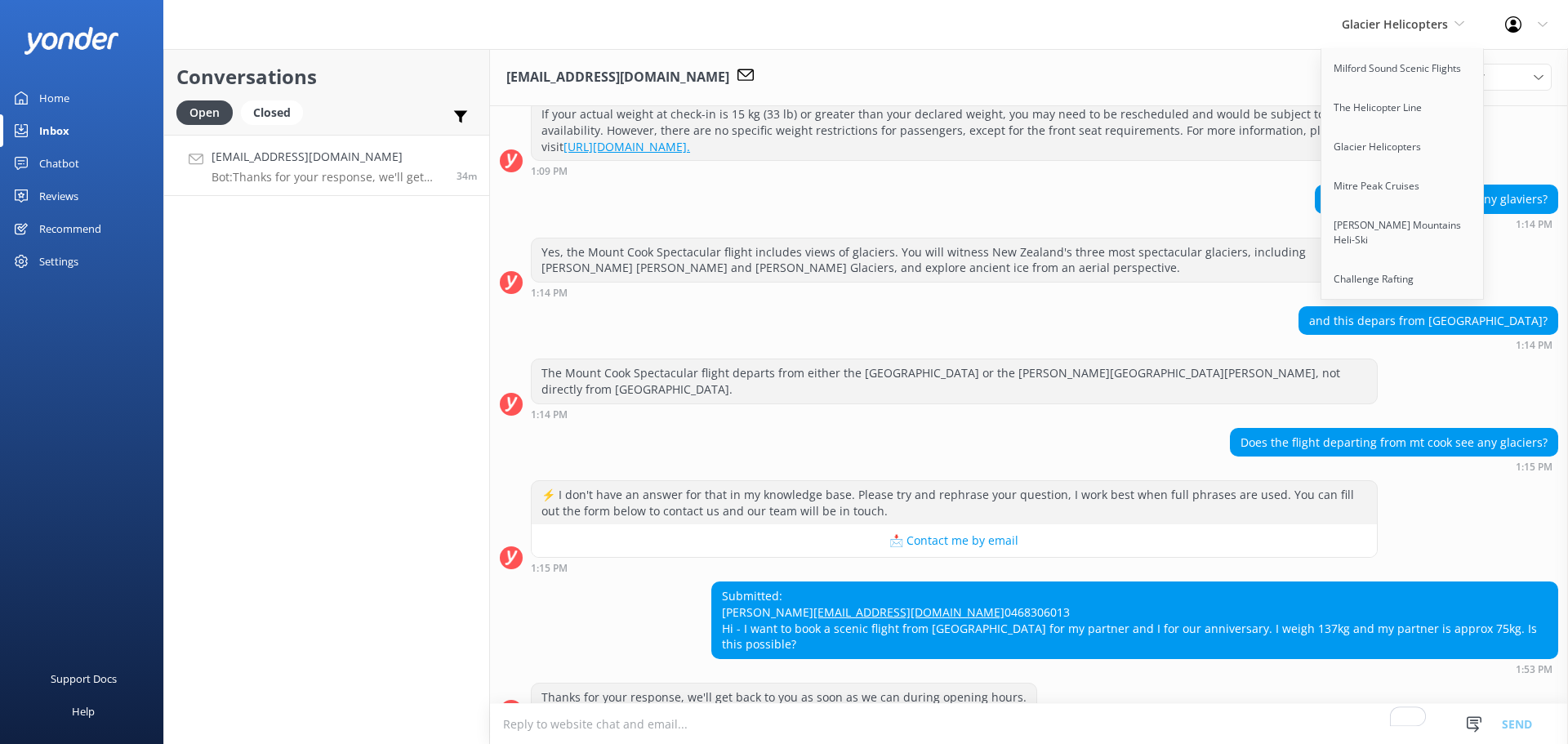
click at [1329, 693] on div "Thanks for your response, we'll get back to you as soon as we can during openin…" at bounding box center [1028, 706] width 1078 height 45
click at [1458, 13] on div "Glacier Helicopters Milford Sound Scenic Flights The Helicopter Line Glacier He…" at bounding box center [1403, 24] width 164 height 49
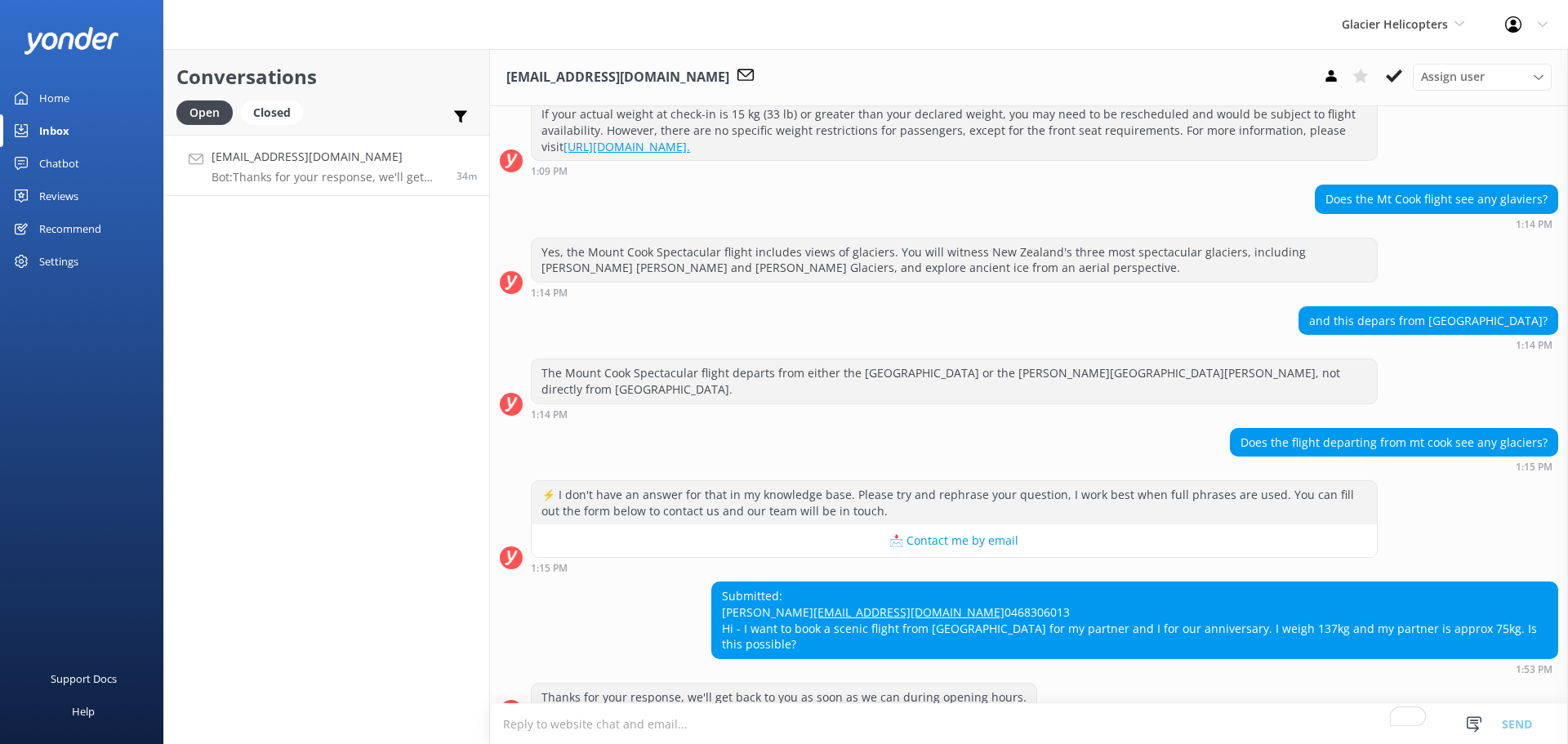
click at [896, 733] on textarea "To enrich screen reader interactions, please activate Accessibility in Grammarl…" at bounding box center [1028, 724] width 1078 height 40
drag, startPoint x: 917, startPoint y: 364, endPoint x: 906, endPoint y: 364, distance: 11.0
click at [917, 409] on div "1:14 PM" at bounding box center [955, 414] width 847 height 12
click at [857, 723] on textarea "To enrich screen reader interactions, please activate Accessibility in Grammarl…" at bounding box center [1028, 724] width 1078 height 40
click at [857, 729] on textarea "To enrich screen reader interactions, please activate Accessibility in Grammarl…" at bounding box center [1028, 724] width 1078 height 40
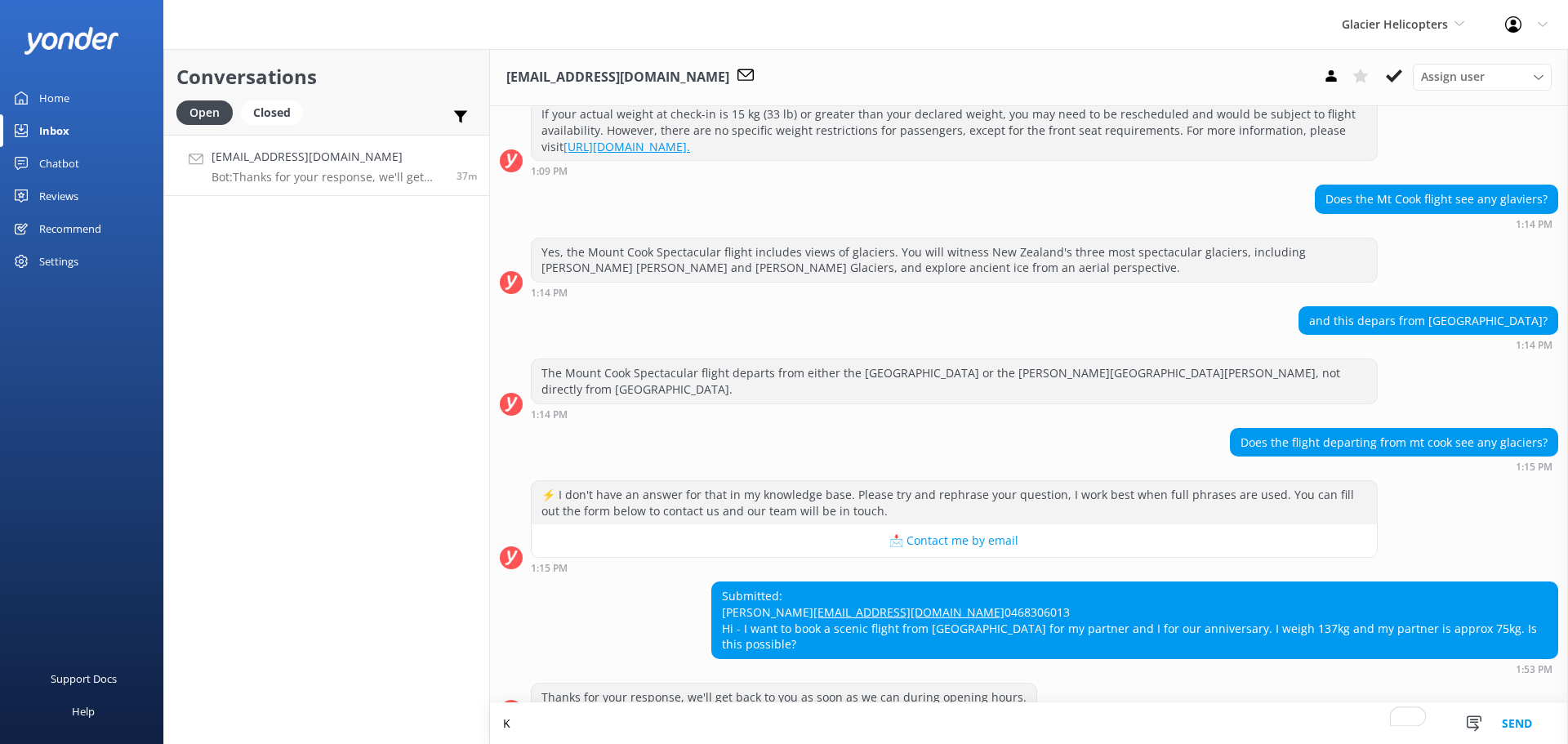
scroll to position [467, 0]
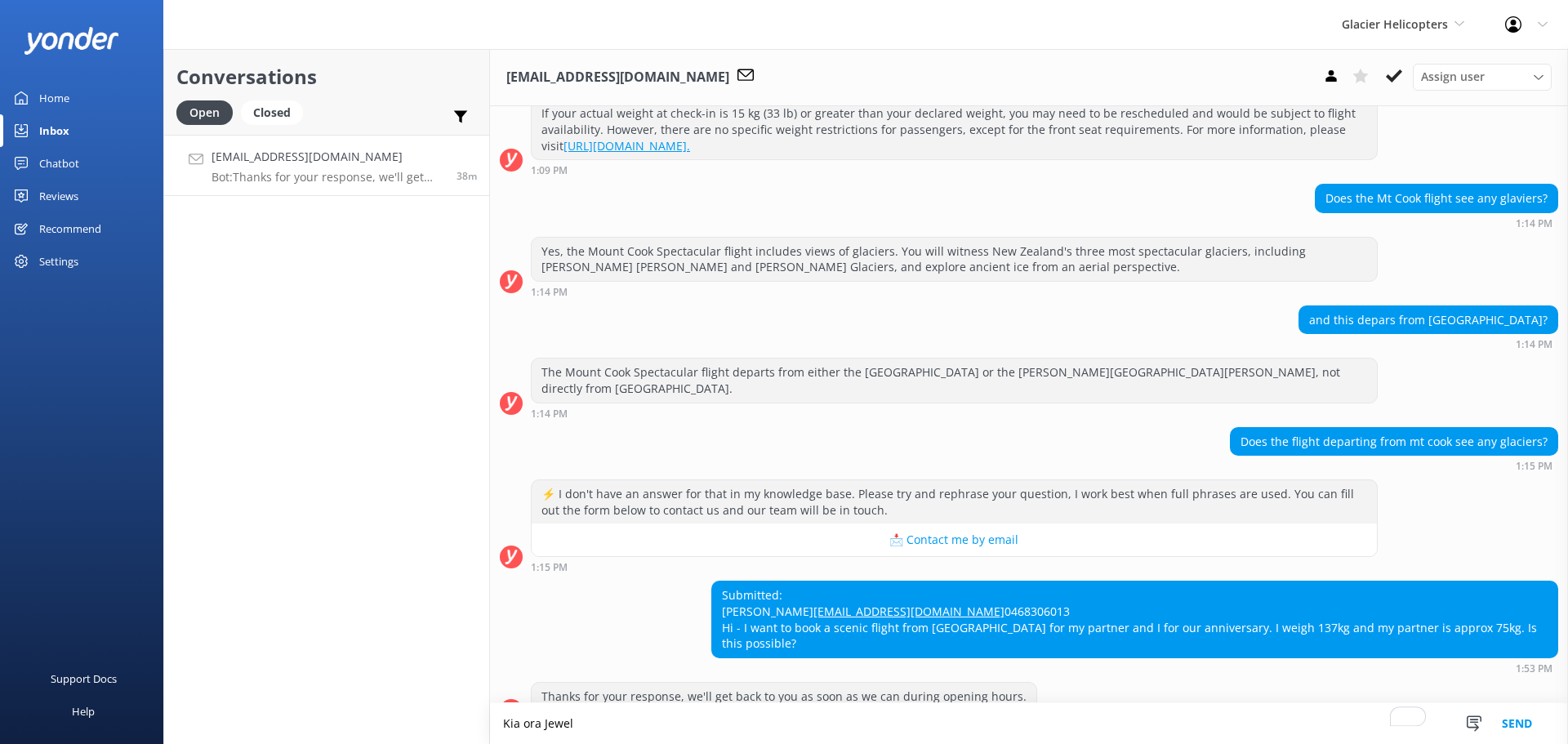
click at [950, 741] on textarea "Kia ora Jewel" at bounding box center [1028, 723] width 1078 height 41
click at [956, 734] on textarea "Kia ora Jewel" at bounding box center [1028, 723] width 1078 height 41
click at [588, 725] on textarea "Kia ora Jewel, We are more than happy to take you with us, however we cannot gu…" at bounding box center [1028, 723] width 1078 height 41
click at [1068, 722] on textarea "Kia ora Jewel, we are more than happy to take you with us, however we cannot gu…" at bounding box center [1028, 723] width 1078 height 41
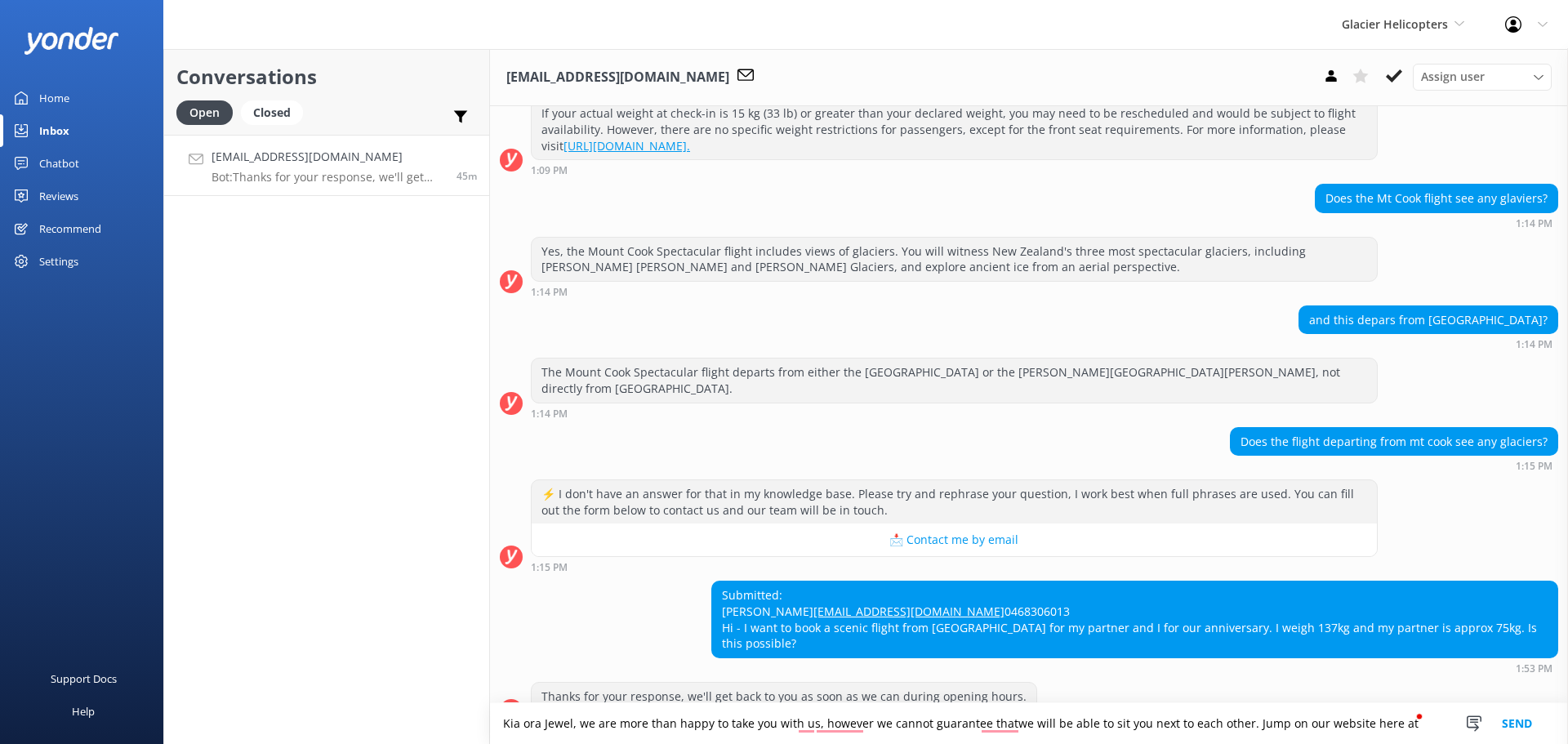
click at [1401, 722] on textarea "Kia ora Jewel, we are more than happy to take you with us, however we cannot gu…" at bounding box center [1028, 723] width 1078 height 41
paste textarea "https://www.glacierhelicopters.co.nz/aoraki-mount-cook"
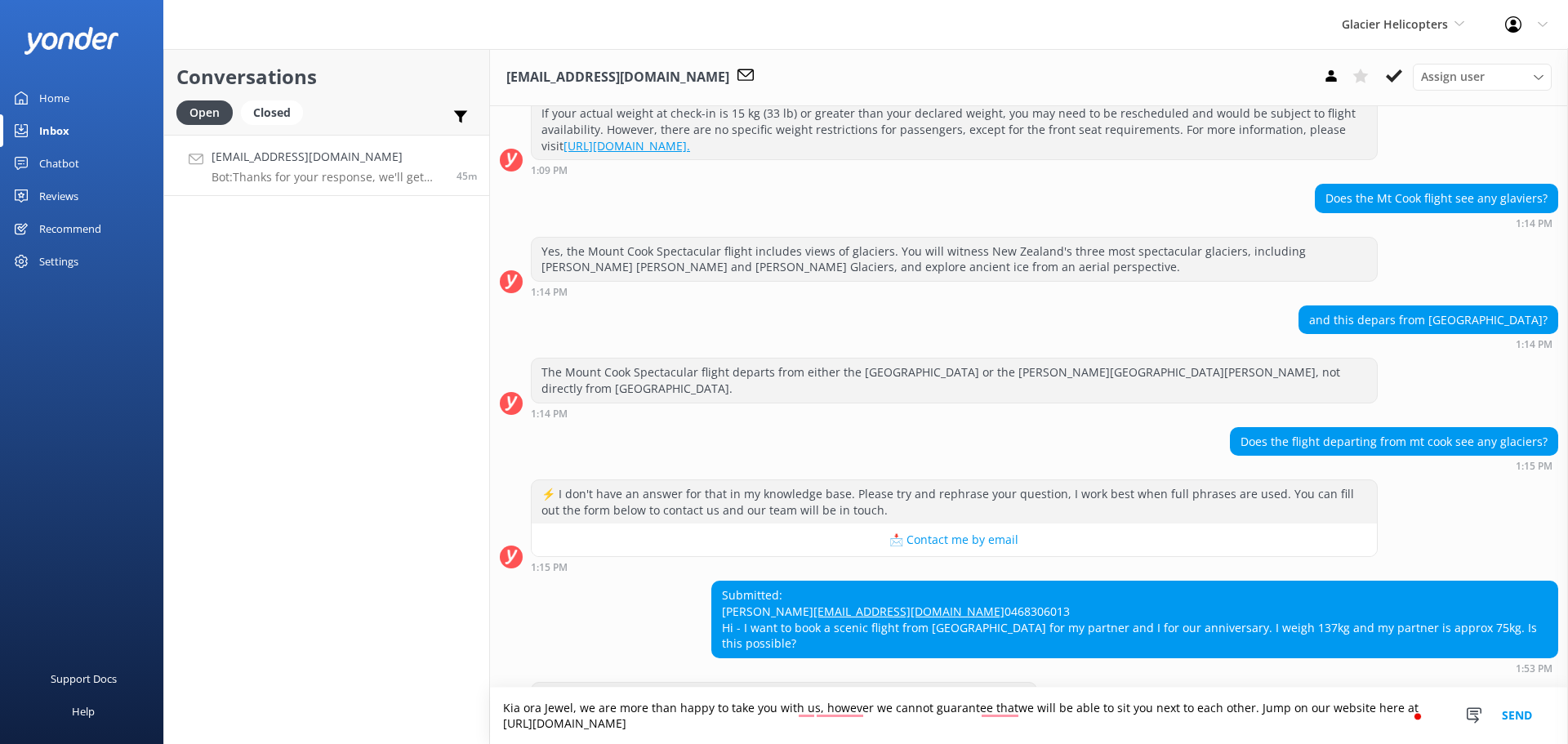
scroll to position [482, 0]
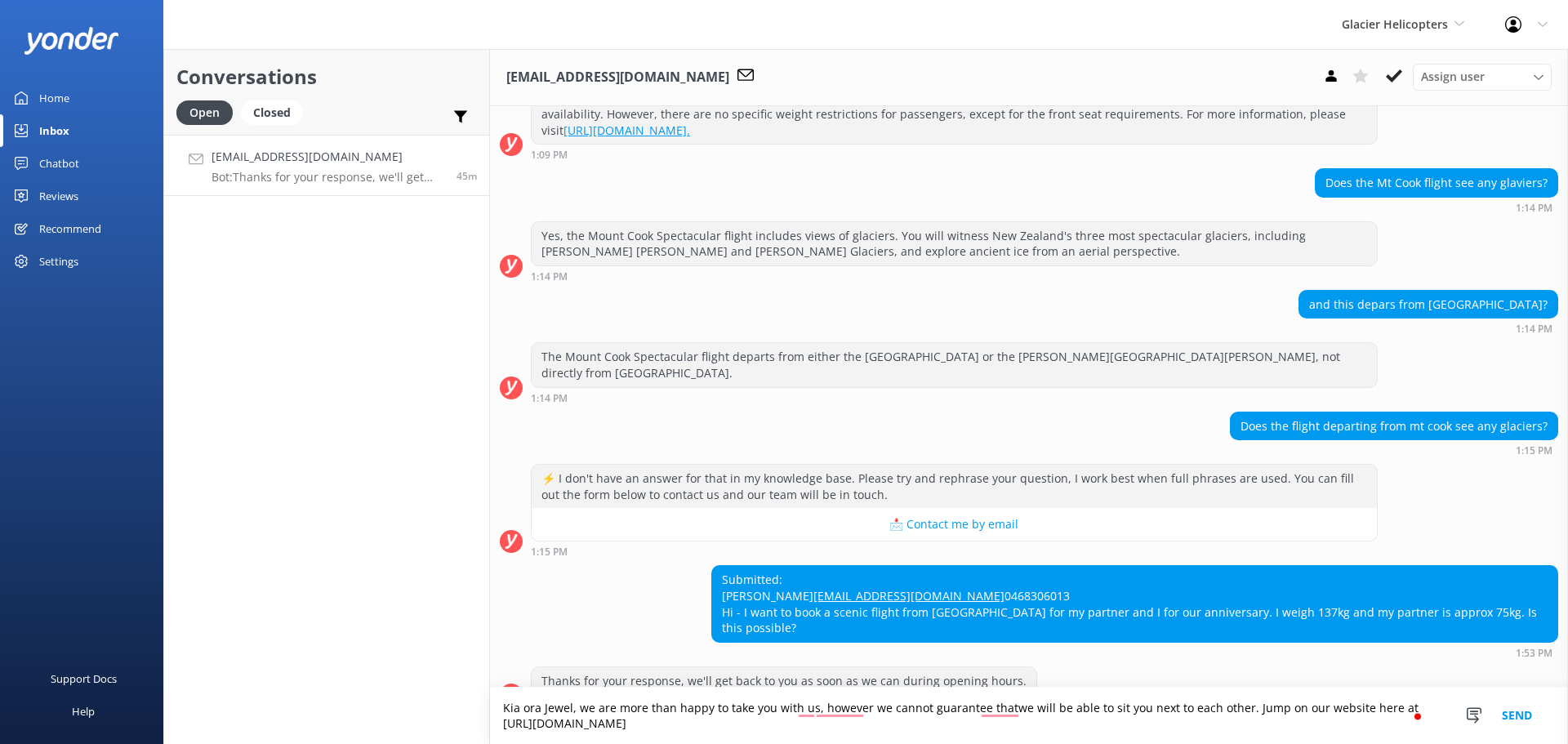
click at [1219, 733] on textarea "Kia ora Jewel, we are more than happy to take you with us, however we cannot gu…" at bounding box center [1028, 717] width 1078 height 56
click at [1003, 708] on textarea "Kia ora Jewel, we are more than happy to take you with us, however we cannot gu…" at bounding box center [1028, 717] width 1078 height 56
click at [1236, 707] on textarea "Kia ora Jewel, we are more than happy to take you with us, however we cannot gu…" at bounding box center [1028, 717] width 1078 height 56
drag, startPoint x: 623, startPoint y: 727, endPoint x: 1329, endPoint y: 693, distance: 706.8
click at [1329, 693] on textarea "Kia ora Jewel, we are more than happy to take you with us, however we cannot gu…" at bounding box center [1028, 717] width 1078 height 56
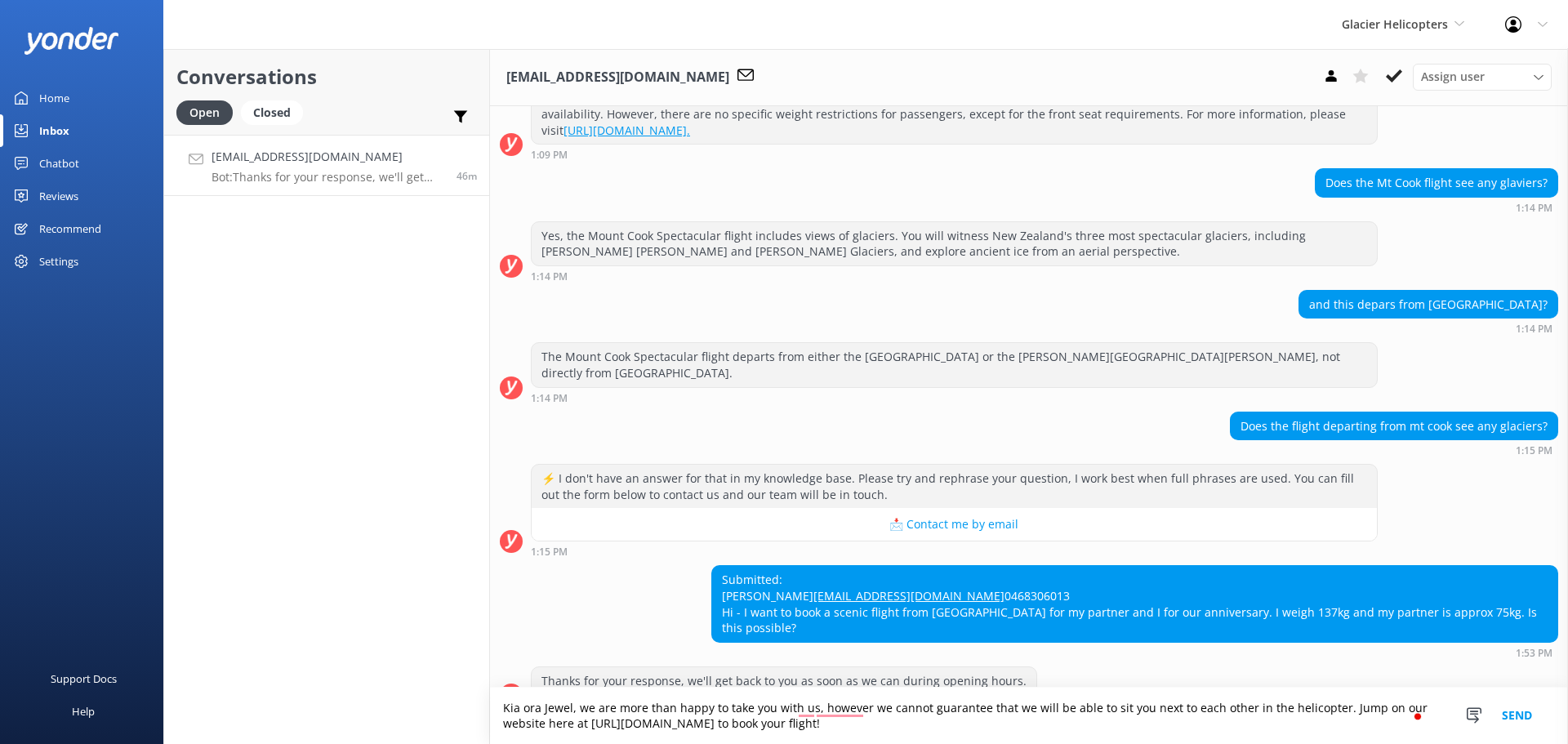
click at [1286, 732] on textarea "Kia ora Jewel, we are more than happy to take you with us, however we cannot gu…" at bounding box center [1028, 717] width 1078 height 56
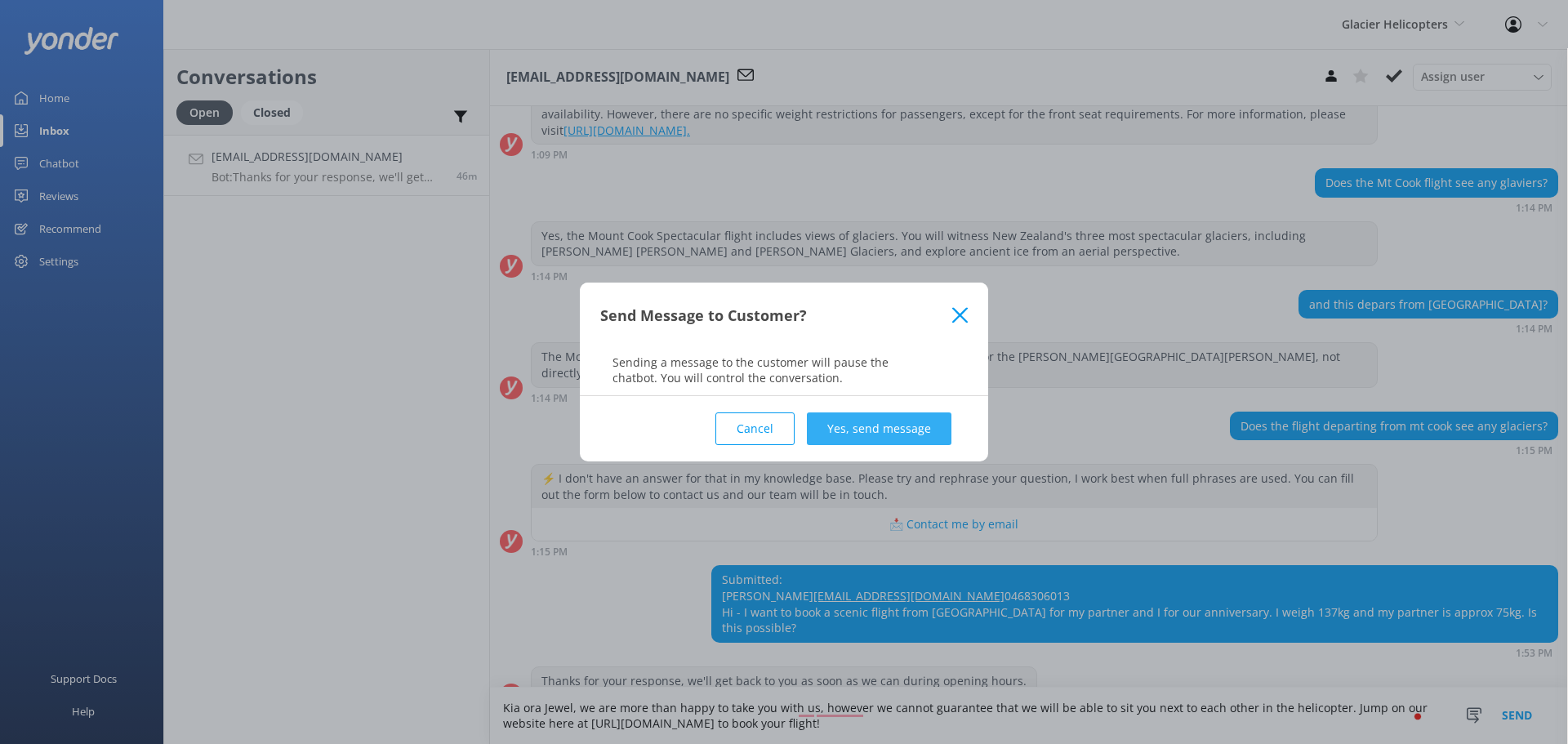
type textarea "Kia ora Jewel, we are more than happy to take you with us, however we cannot gu…"
click at [870, 426] on button "Yes, send message" at bounding box center [879, 428] width 144 height 32
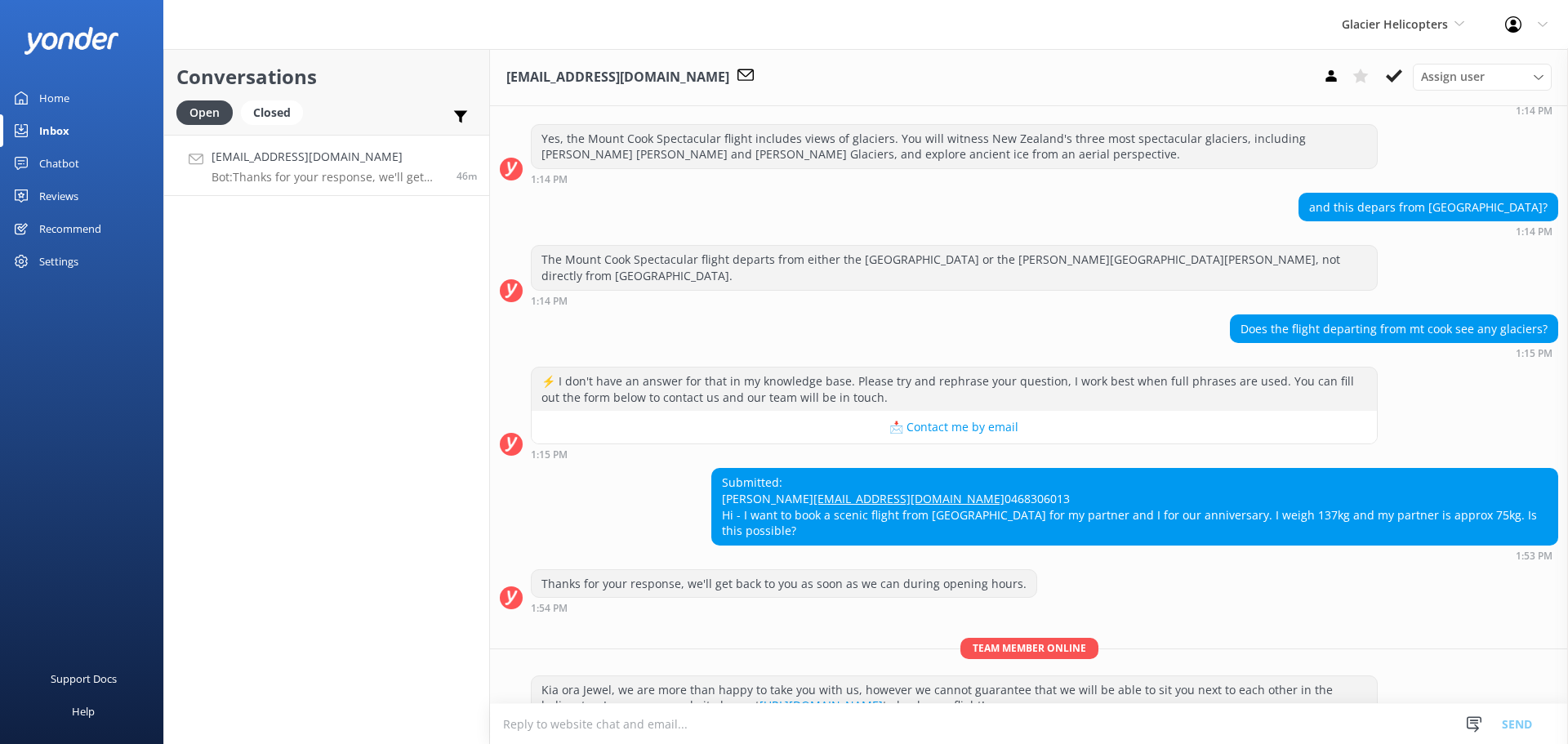
scroll to position [589, 0]
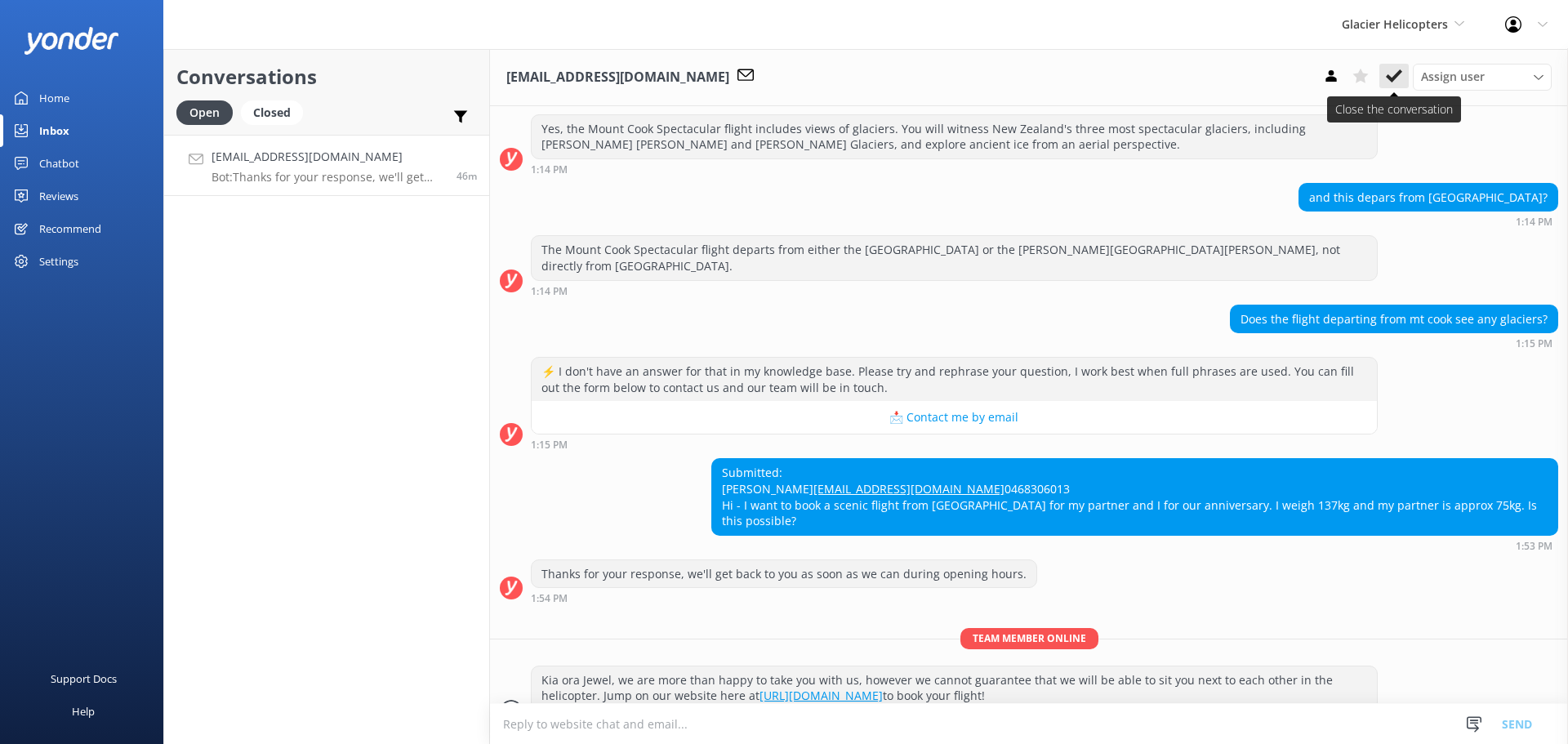
click at [1386, 71] on icon at bounding box center [1395, 76] width 17 height 17
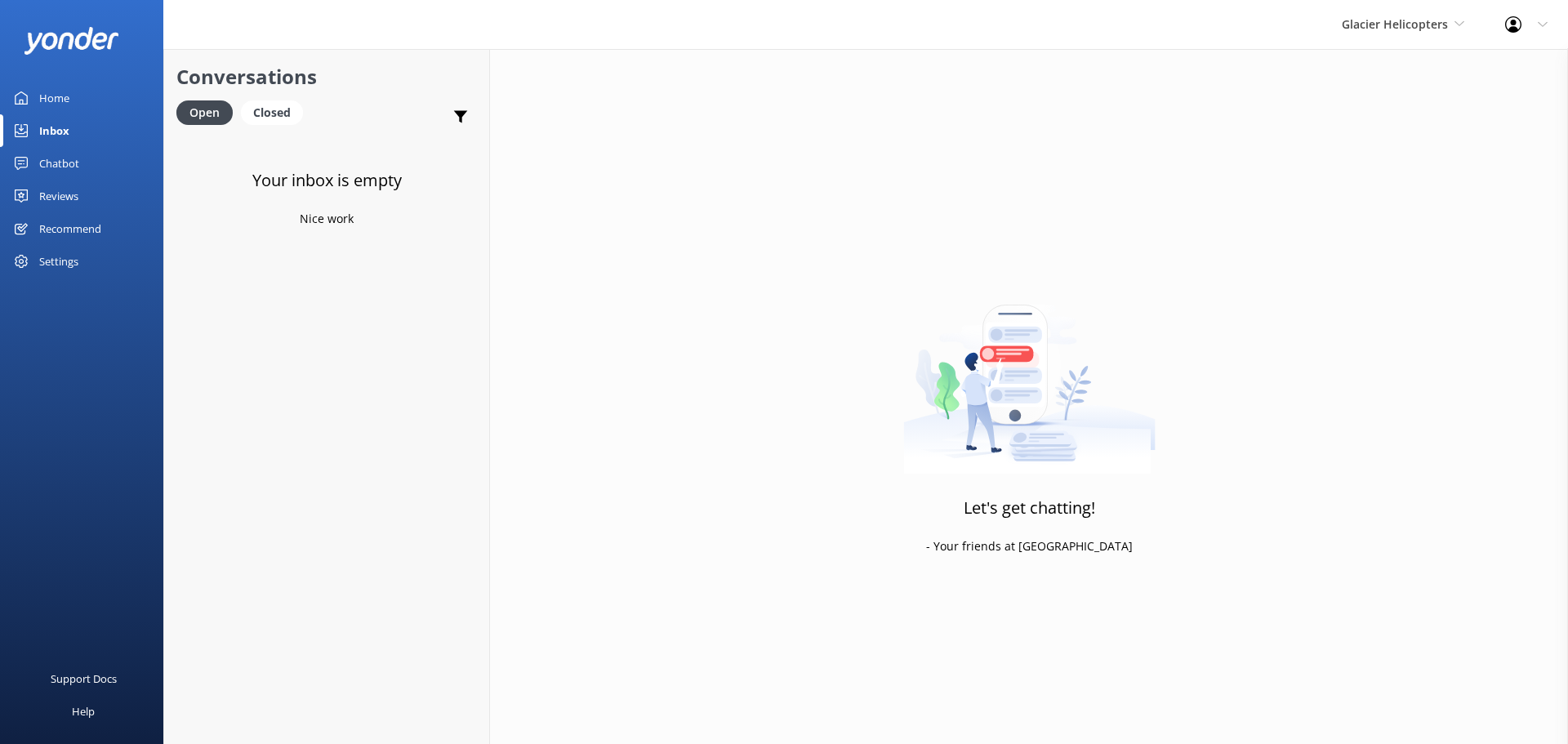
click at [59, 130] on div "Inbox" at bounding box center [54, 130] width 30 height 32
drag, startPoint x: 357, startPoint y: 377, endPoint x: 313, endPoint y: 355, distance: 49.2
click at [354, 377] on div "Your inbox is empty Nice work" at bounding box center [327, 507] width 325 height 744
